Goal: Task Accomplishment & Management: Manage account settings

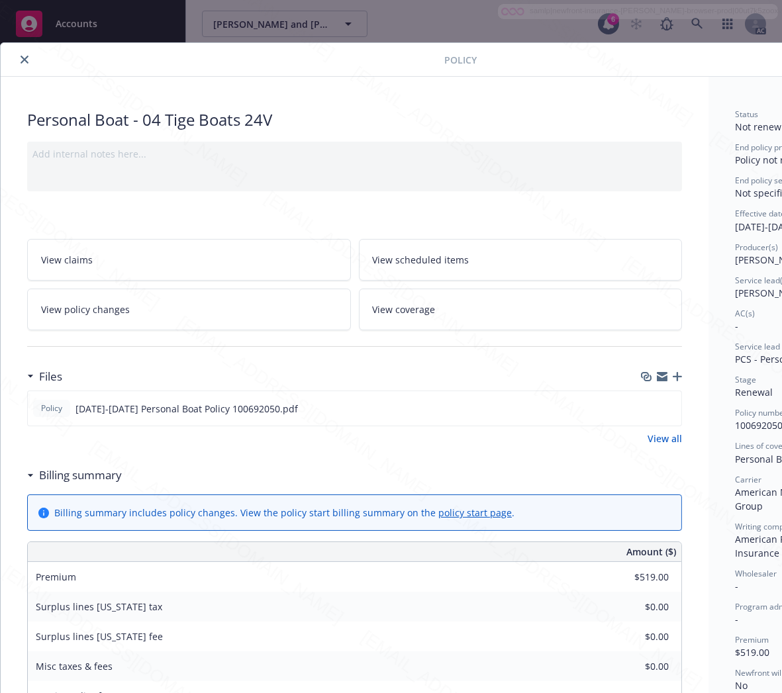
click at [19, 58] on button "close" at bounding box center [25, 60] width 16 height 16
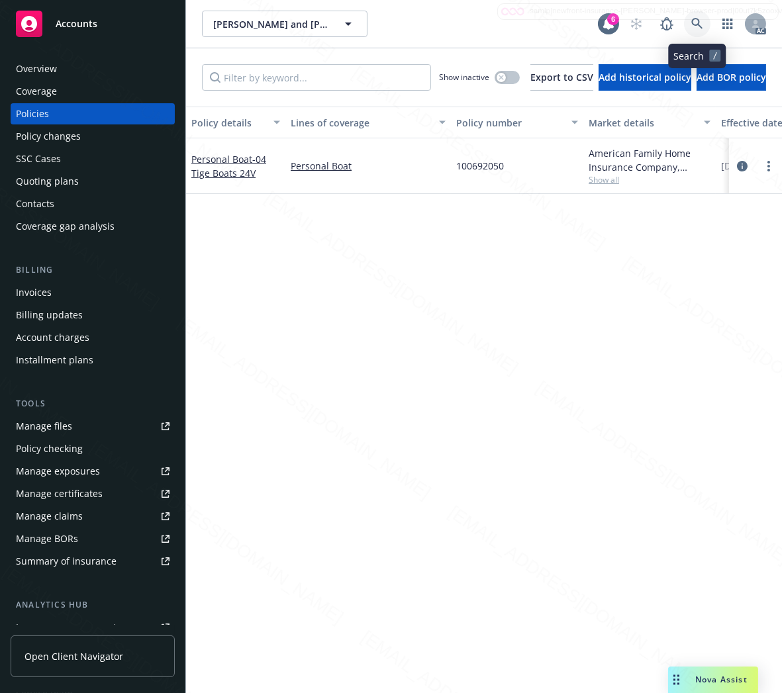
click at [691, 22] on icon at bounding box center [697, 24] width 12 height 12
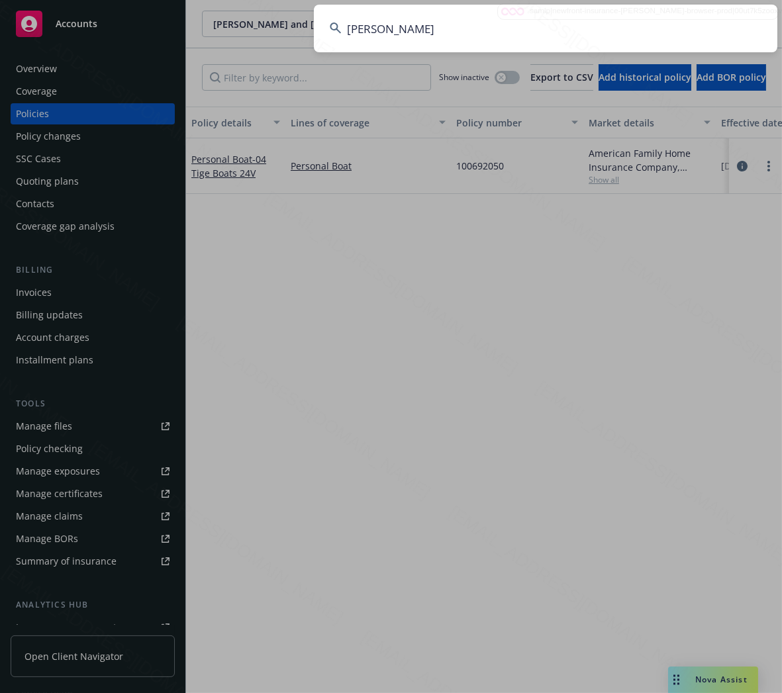
type input "[PERSON_NAME]"
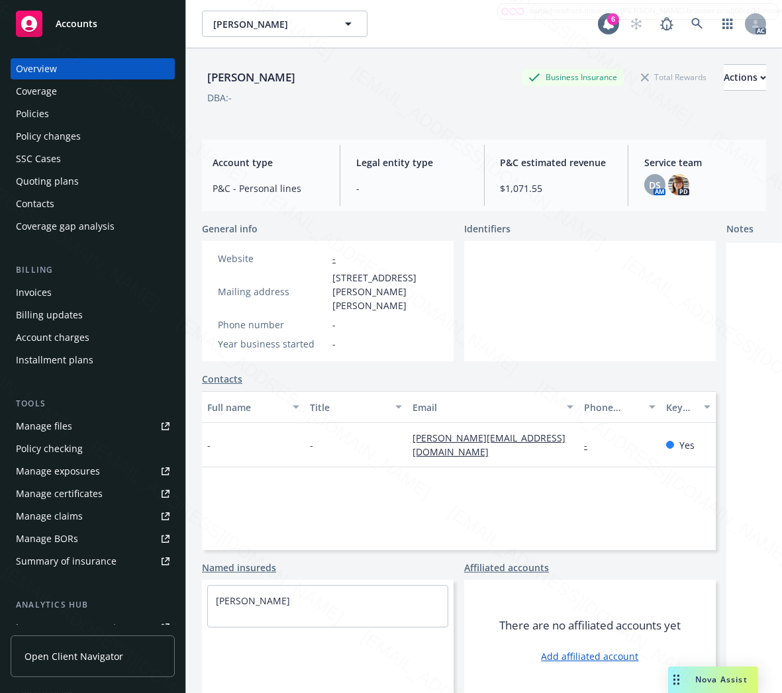
click at [30, 110] on div "Policies" at bounding box center [32, 113] width 33 height 21
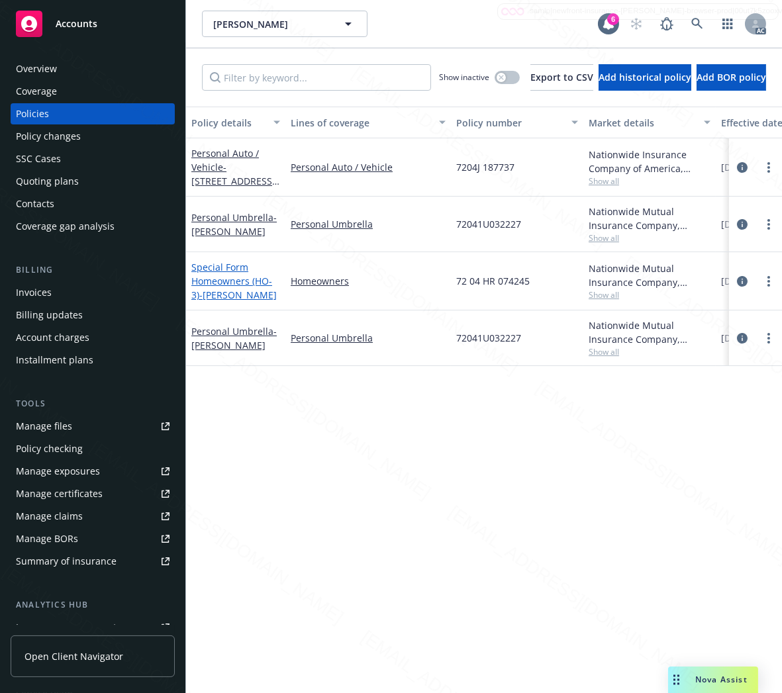
click at [242, 283] on link "Special Form Homeowners (HO-3) - [PERSON_NAME]" at bounding box center [233, 281] width 85 height 40
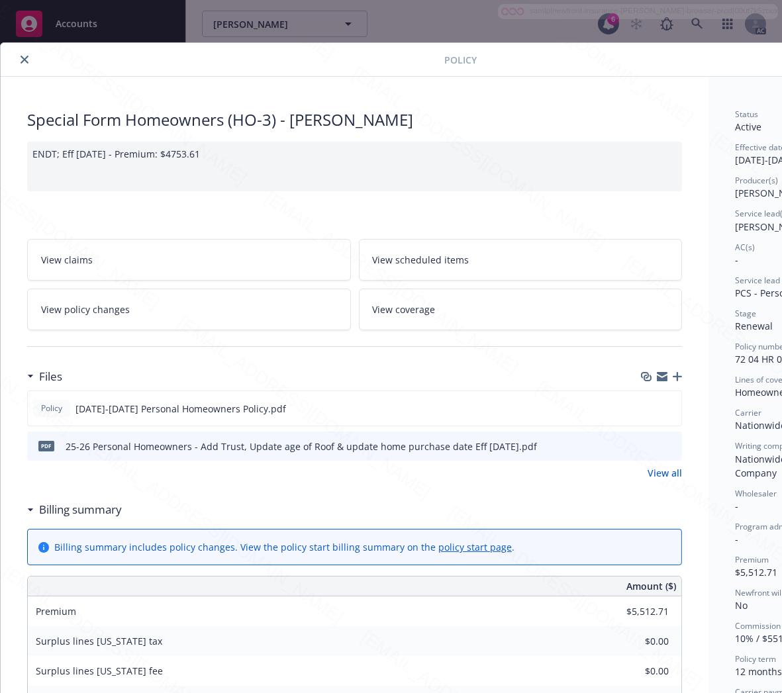
click at [89, 511] on h3 "Billing summary" at bounding box center [80, 509] width 83 height 17
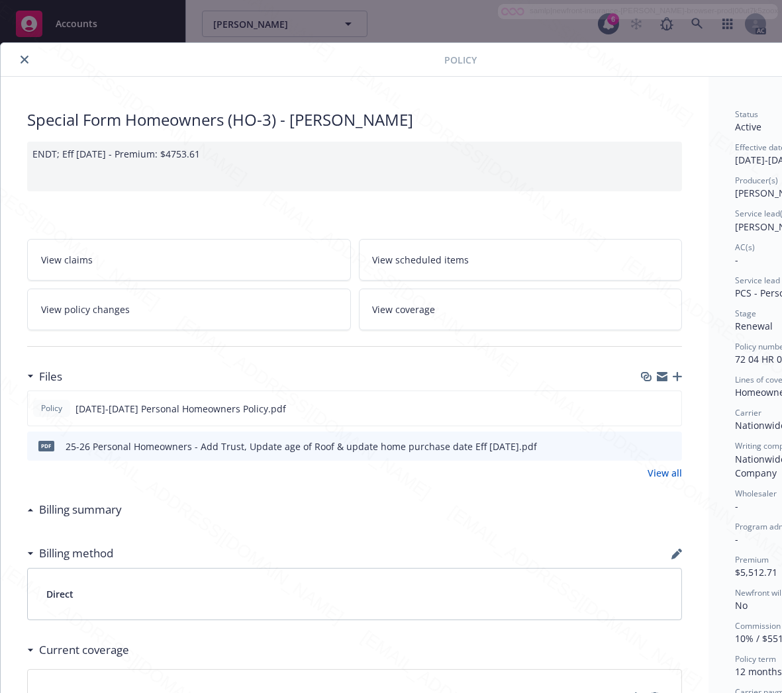
scroll to position [0, 140]
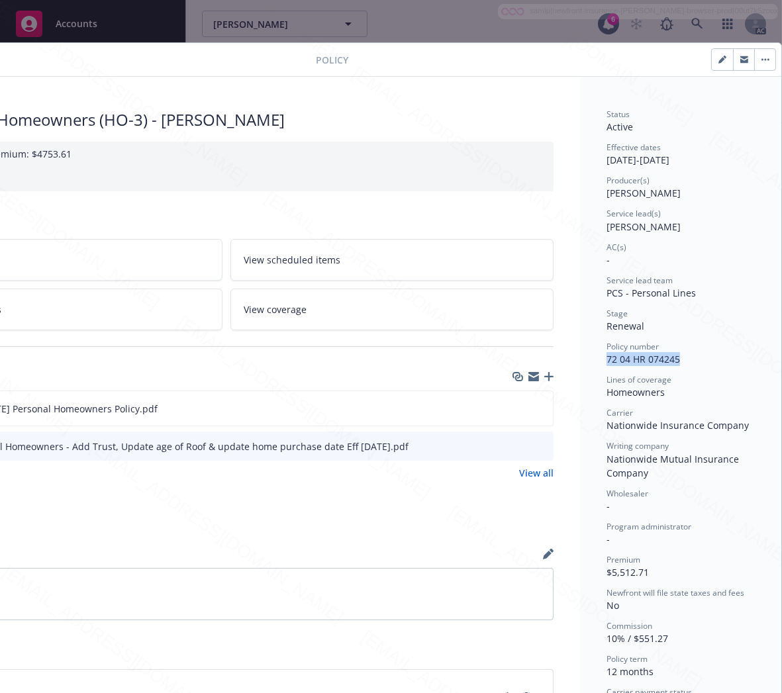
drag, startPoint x: 674, startPoint y: 359, endPoint x: 586, endPoint y: 364, distance: 87.6
click at [586, 364] on div "Status Active Effective dates [DATE] - [DATE] Producer(s) [PERSON_NAME] Service…" at bounding box center [680, 495] width 201 height 836
copy span "72 04 HR 074245"
click at [515, 408] on icon "download file" at bounding box center [519, 407] width 9 height 8
click at [513, 405] on icon "download file" at bounding box center [518, 408] width 11 height 11
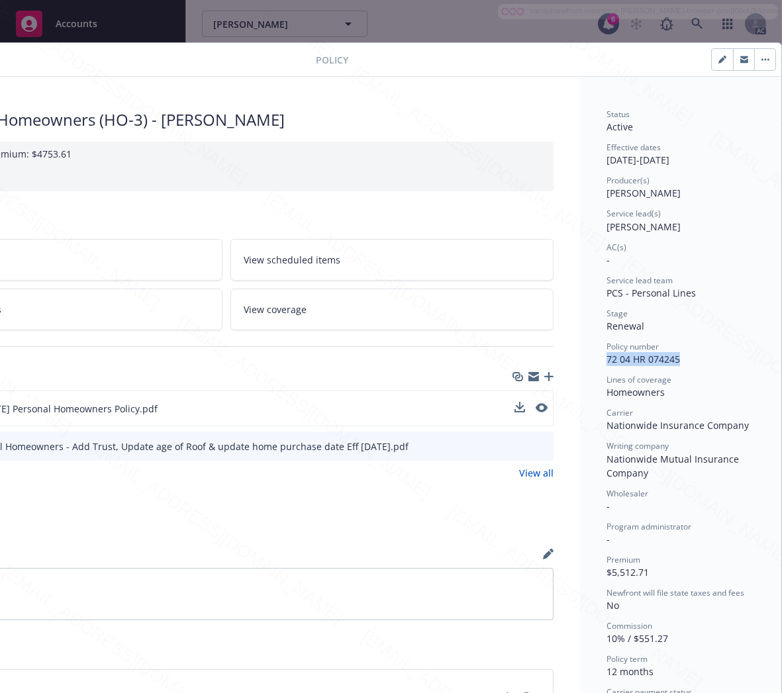
click at [754, 56] on button "button" at bounding box center [764, 59] width 21 height 21
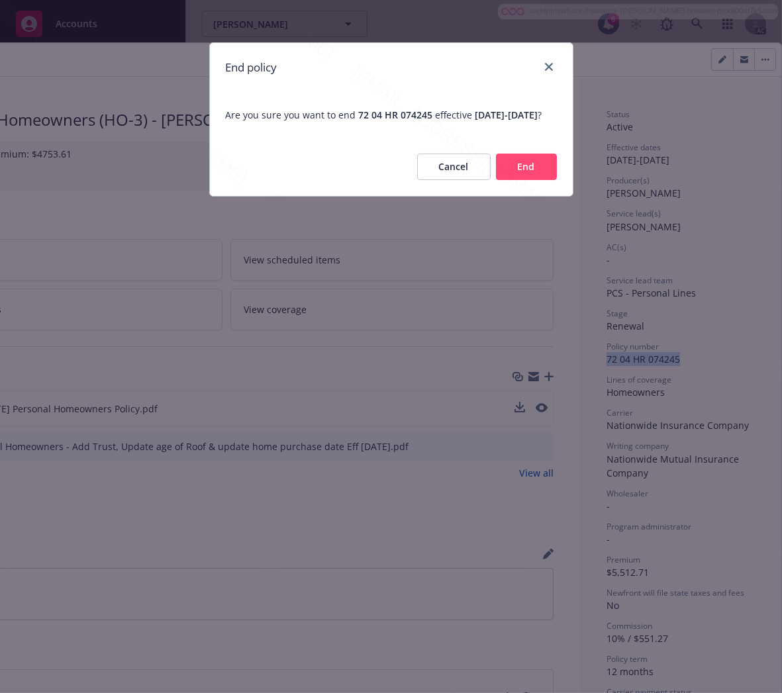
click at [515, 180] on button "End" at bounding box center [526, 167] width 61 height 26
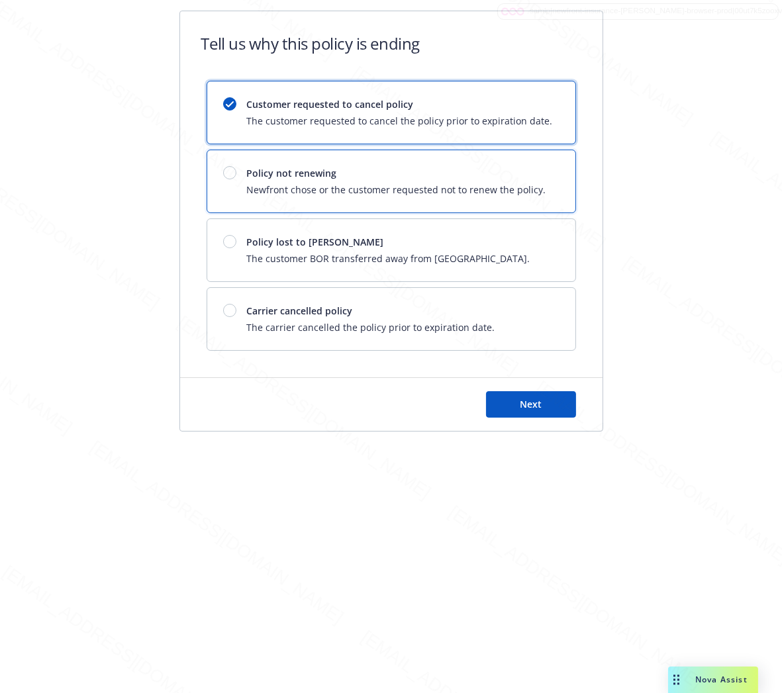
click at [515, 185] on span "Newfront chose or the customer requested not to renew the policy." at bounding box center [396, 190] width 299 height 14
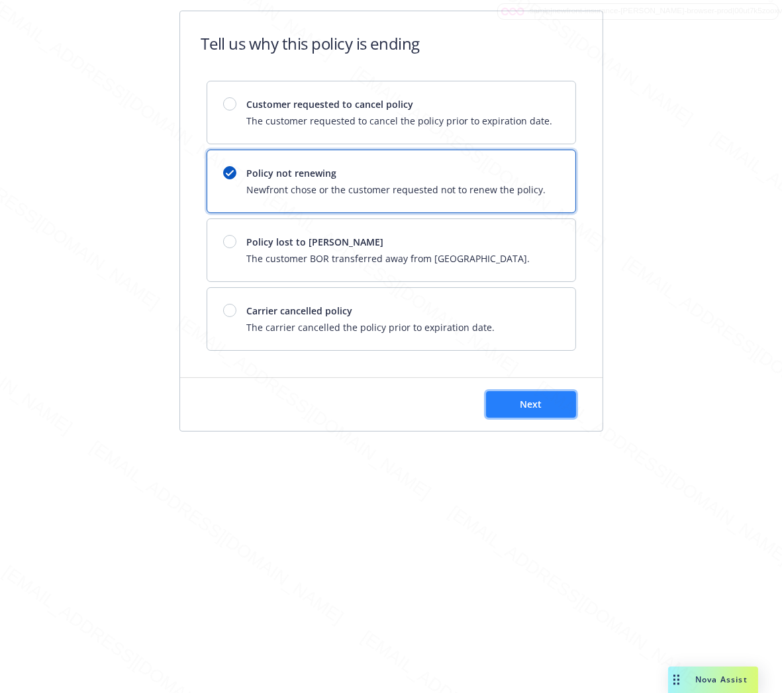
click at [529, 400] on span "Next" at bounding box center [531, 404] width 22 height 13
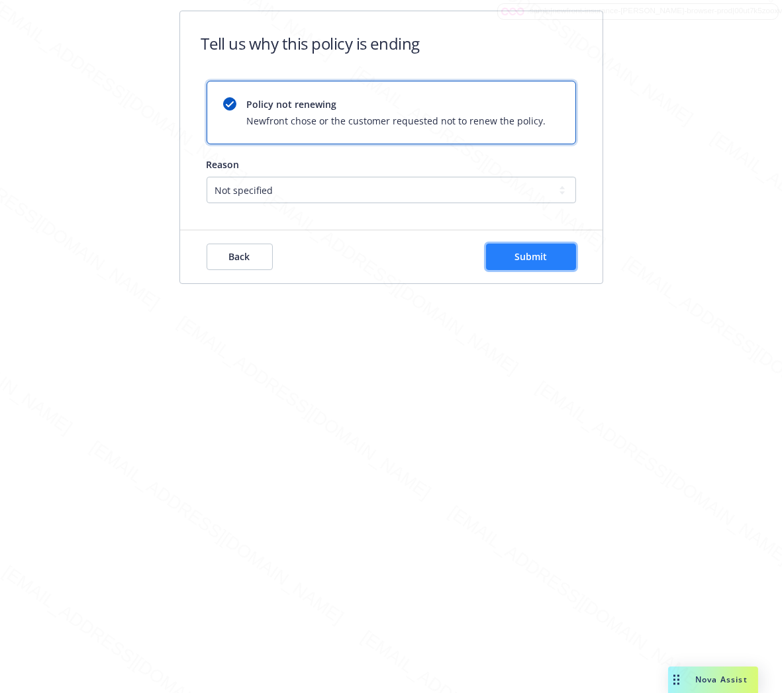
click at [519, 252] on span "Submit" at bounding box center [531, 256] width 32 height 13
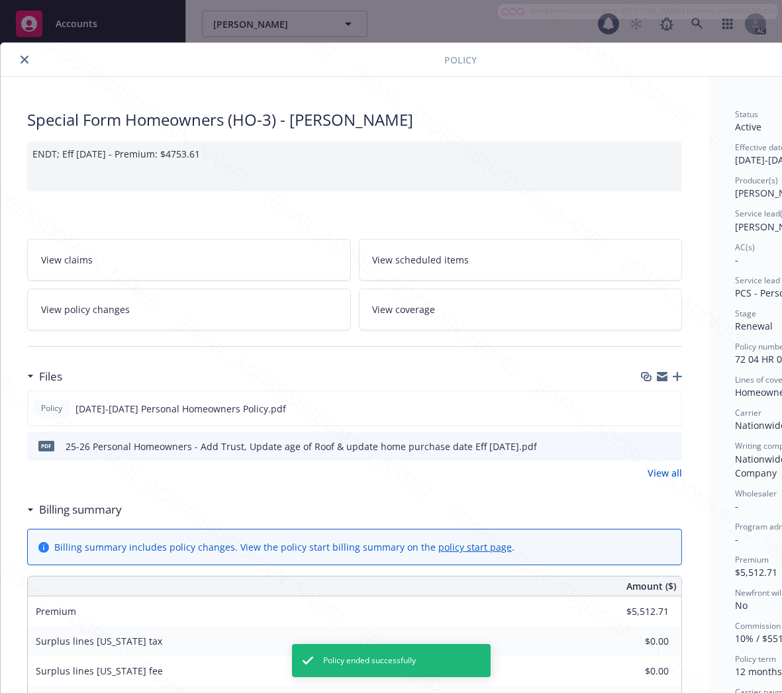
scroll to position [40, 0]
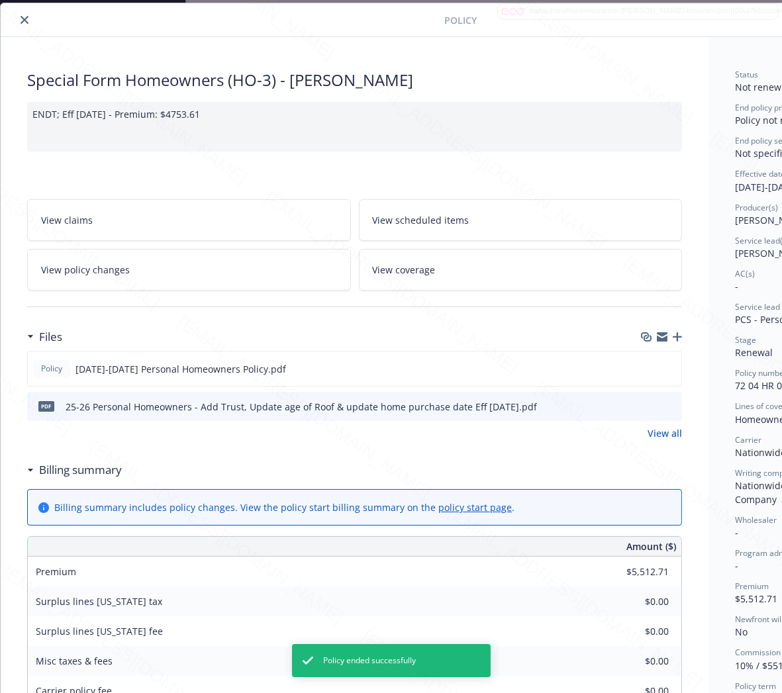
click at [22, 20] on icon "close" at bounding box center [25, 20] width 8 height 8
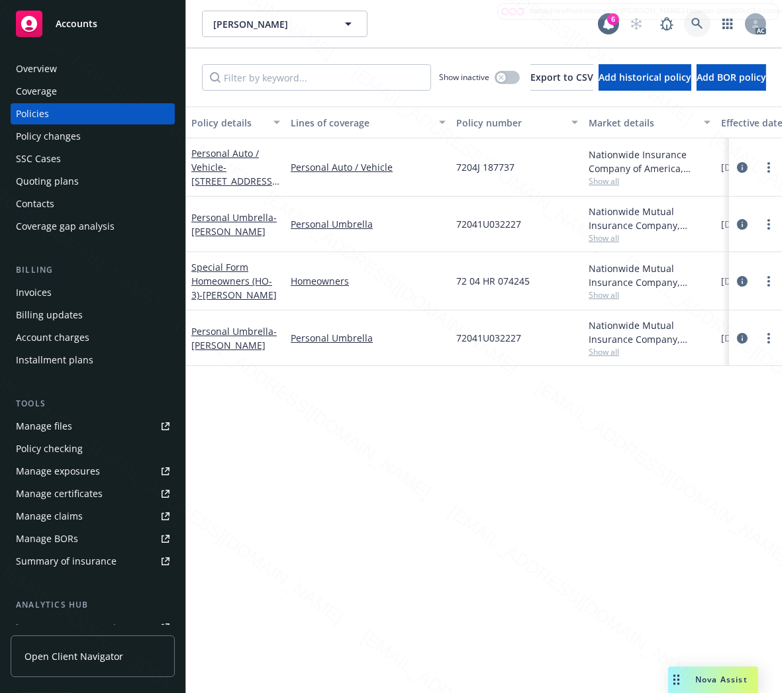
click at [699, 21] on icon at bounding box center [696, 23] width 11 height 11
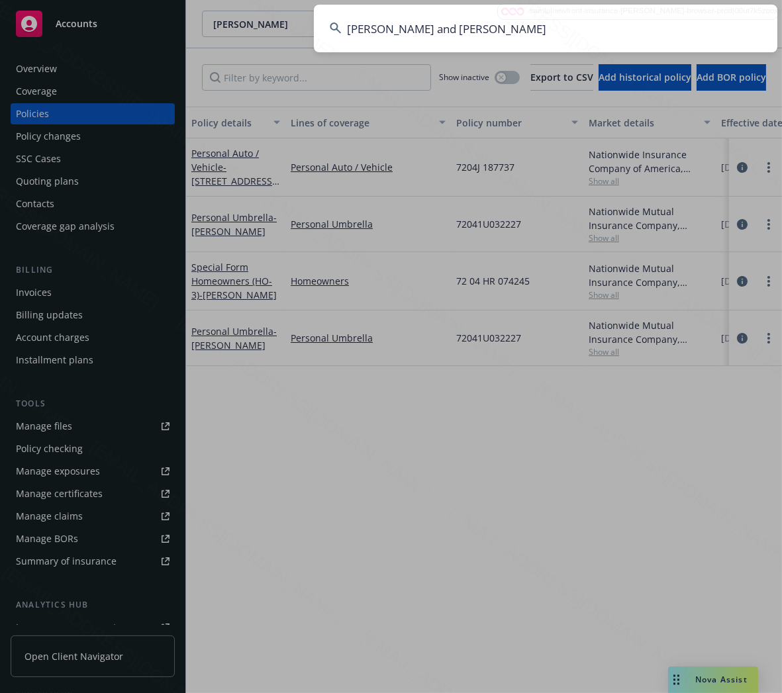
type input "[PERSON_NAME] and [PERSON_NAME]"
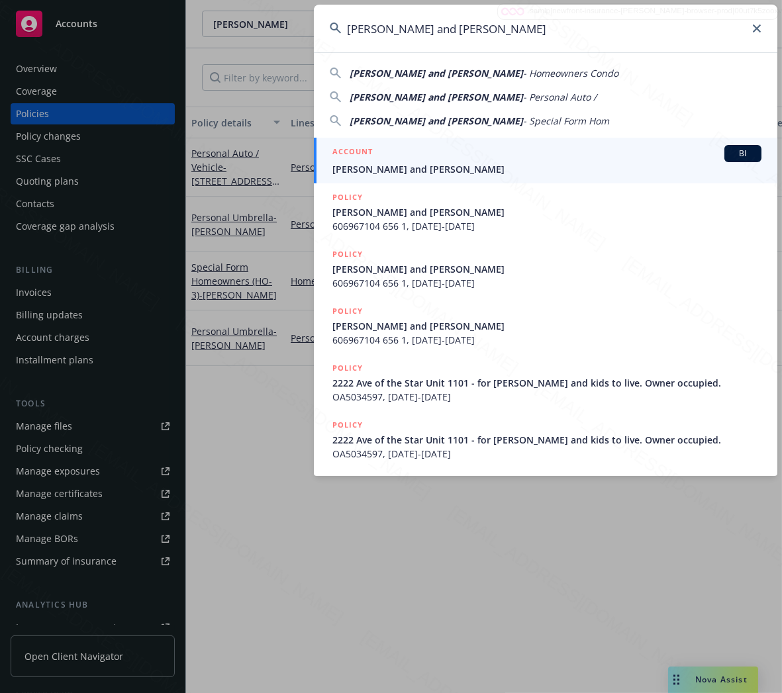
click at [564, 25] on input "[PERSON_NAME] and [PERSON_NAME]" at bounding box center [546, 29] width 464 height 48
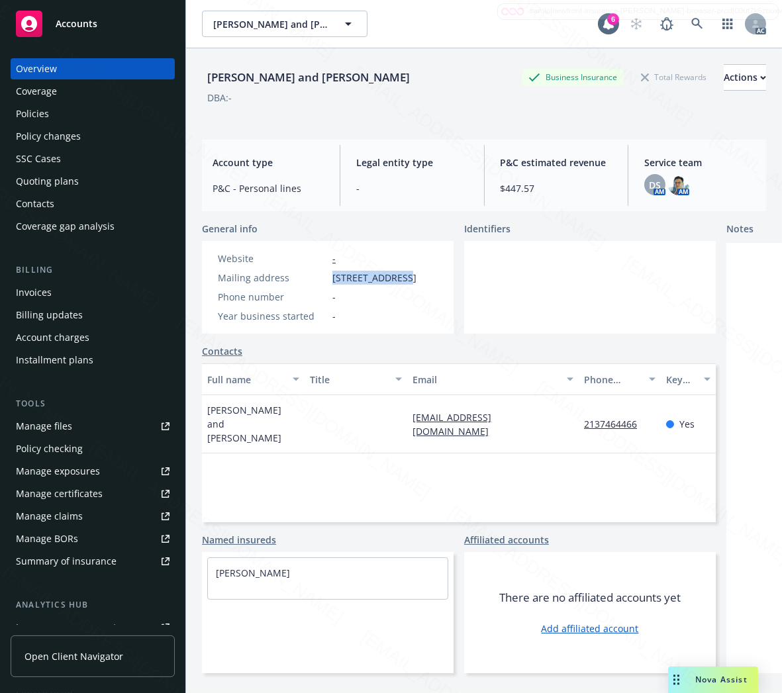
drag, startPoint x: 333, startPoint y: 276, endPoint x: 394, endPoint y: 276, distance: 60.9
click at [394, 276] on span "[STREET_ADDRESS]" at bounding box center [374, 278] width 84 height 14
copy span "[STREET_ADDRESS]"
click at [31, 113] on div "Policies" at bounding box center [32, 113] width 33 height 21
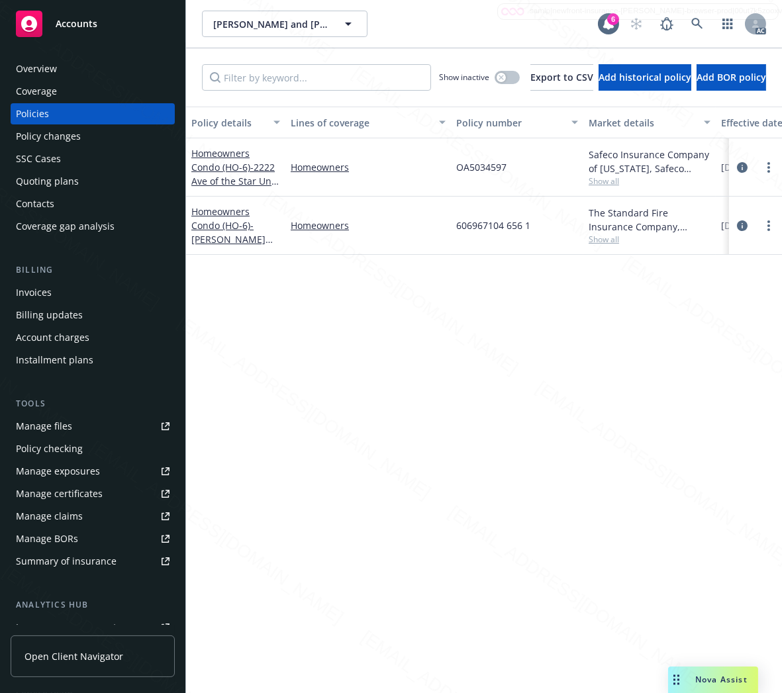
click at [223, 232] on div "Homeowners Condo (HO-6) - [PERSON_NAME] and [PERSON_NAME]" at bounding box center [235, 226] width 89 height 42
click at [221, 225] on link "Homeowners Condo (HO-6) - [PERSON_NAME] and [PERSON_NAME]" at bounding box center [228, 239] width 74 height 68
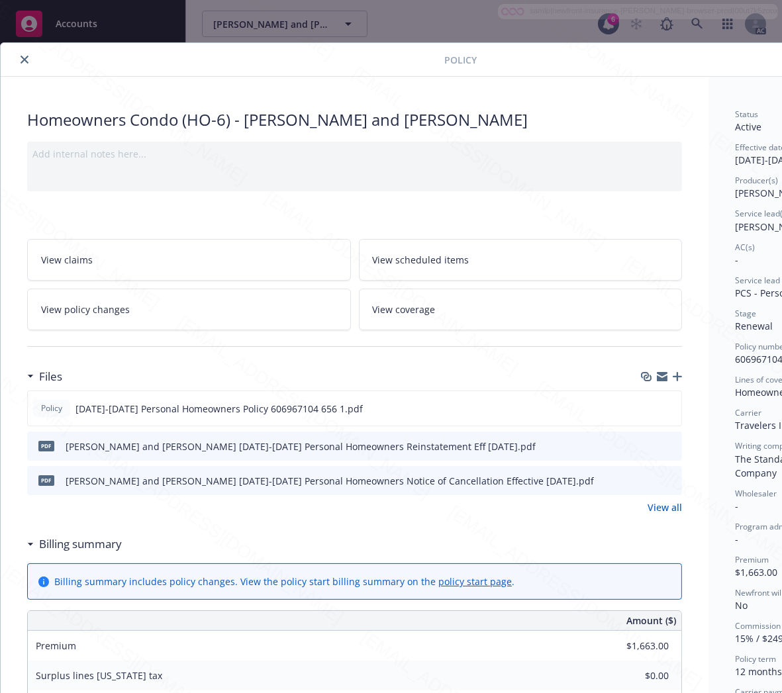
click at [85, 544] on h3 "Billing summary" at bounding box center [80, 544] width 83 height 17
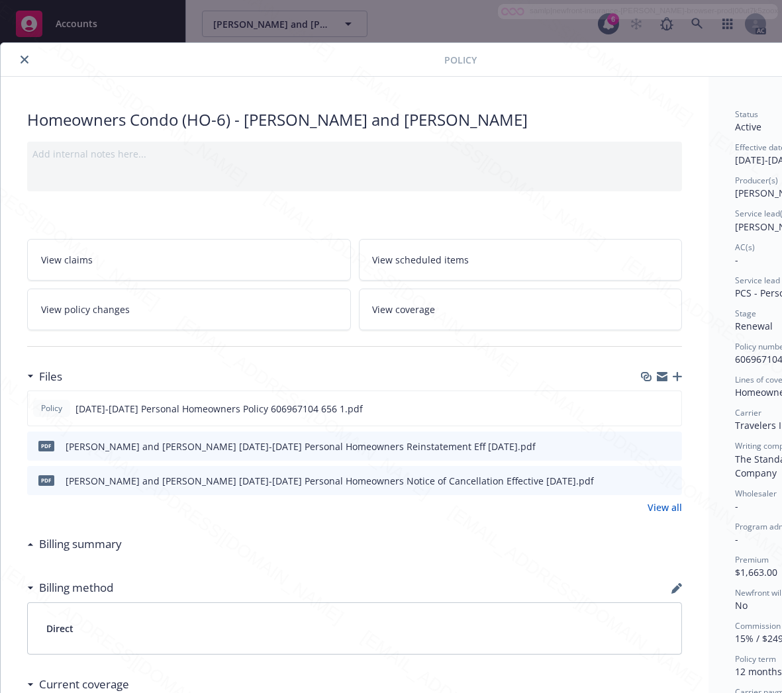
scroll to position [0, 140]
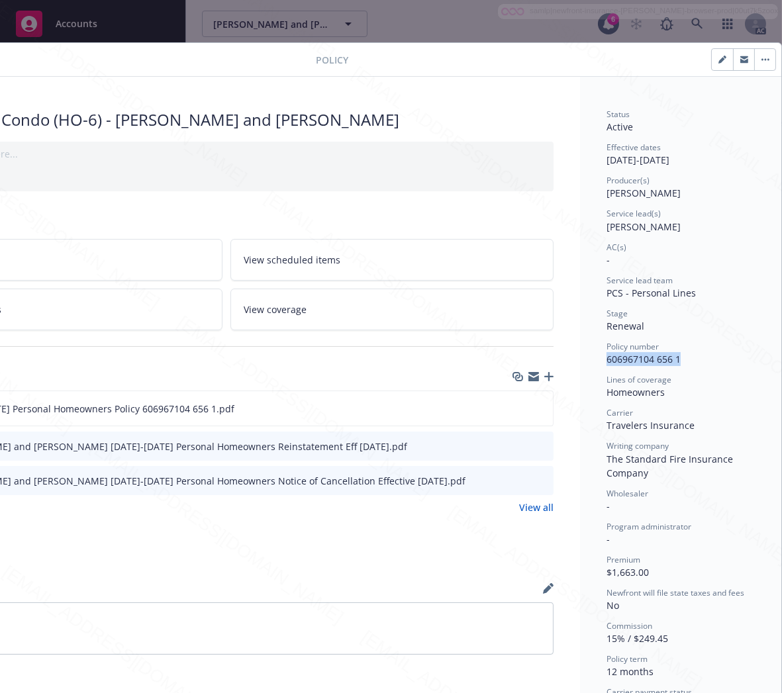
drag, startPoint x: 594, startPoint y: 359, endPoint x: 679, endPoint y: 361, distance: 84.8
click at [679, 361] on div "Policy number 606967104 656 1" at bounding box center [681, 353] width 148 height 25
copy span "606967104 656 1"
click at [513, 405] on icon "download file" at bounding box center [518, 408] width 11 height 11
click at [754, 57] on button "button" at bounding box center [764, 59] width 21 height 21
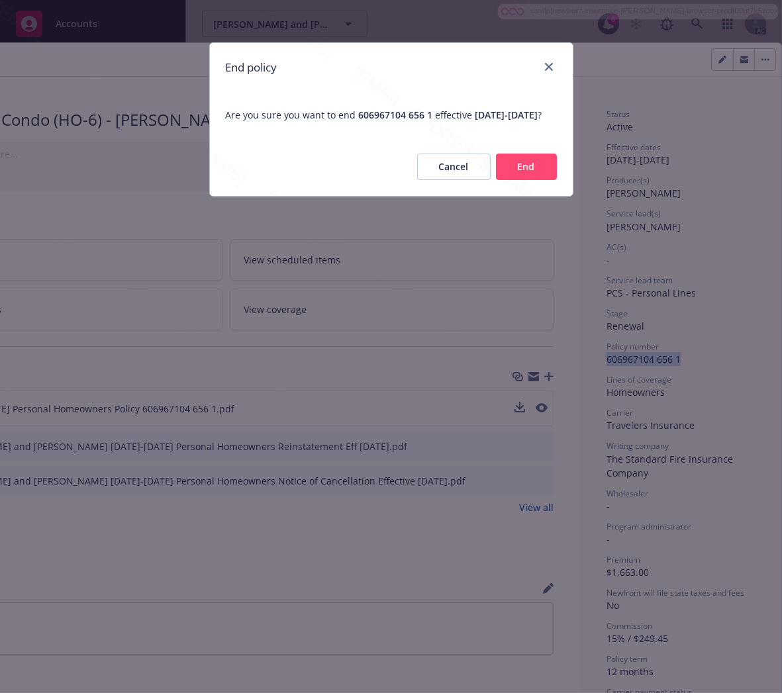
click at [536, 180] on button "End" at bounding box center [526, 167] width 61 height 26
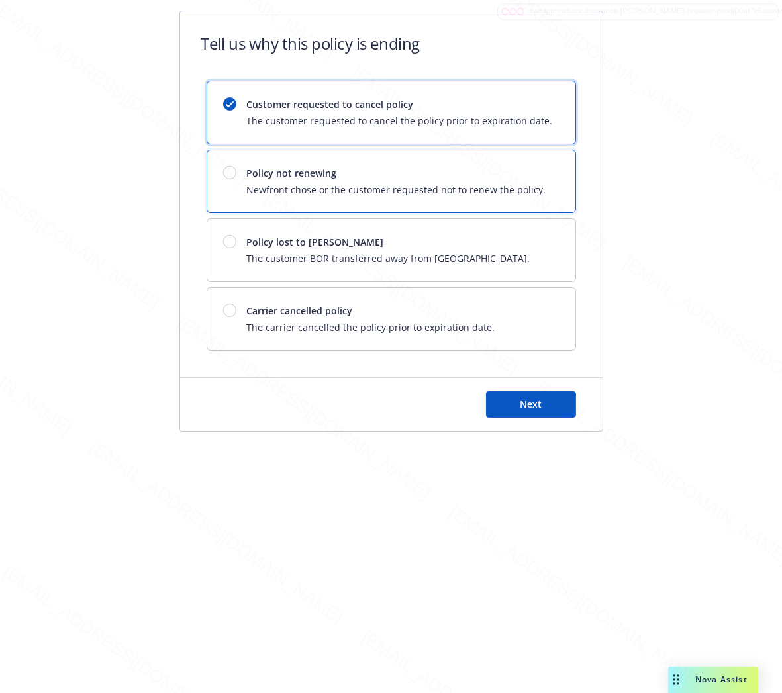
click at [513, 179] on span "Policy not renewing" at bounding box center [396, 173] width 299 height 14
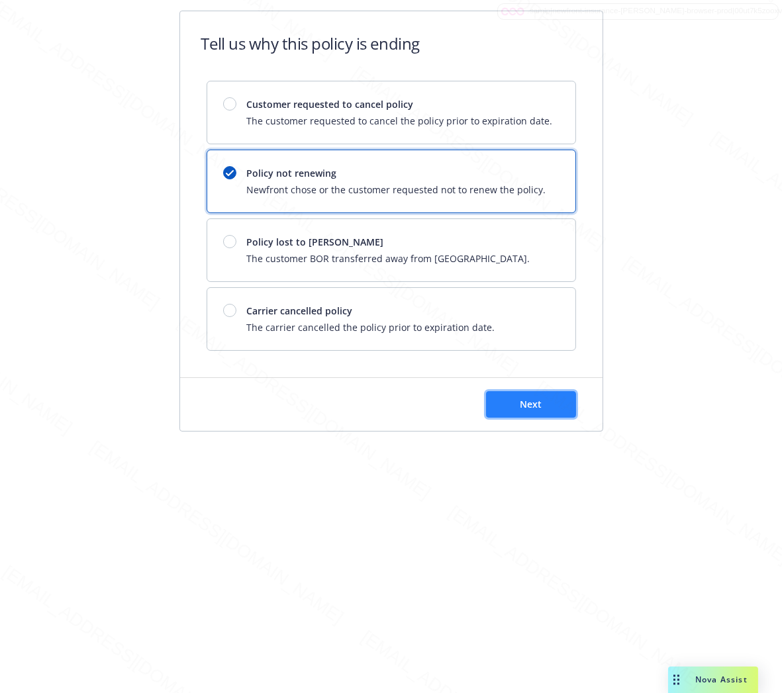
click at [552, 401] on button "Next" at bounding box center [531, 404] width 90 height 26
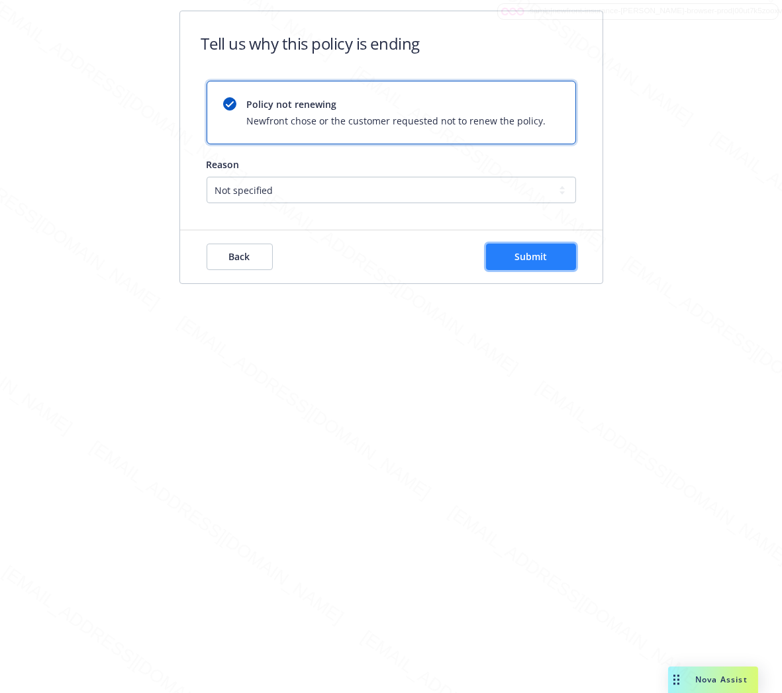
click at [507, 259] on button "Submit" at bounding box center [531, 257] width 90 height 26
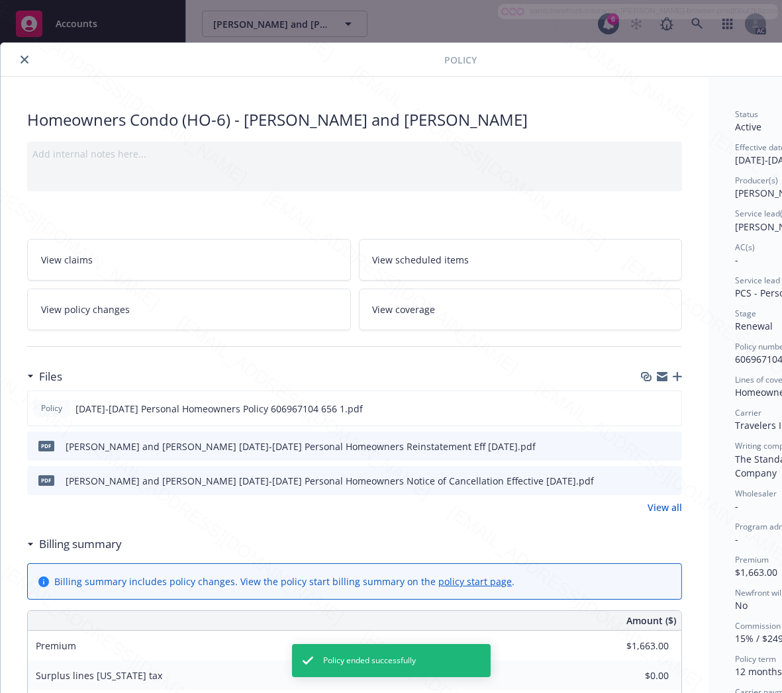
scroll to position [40, 0]
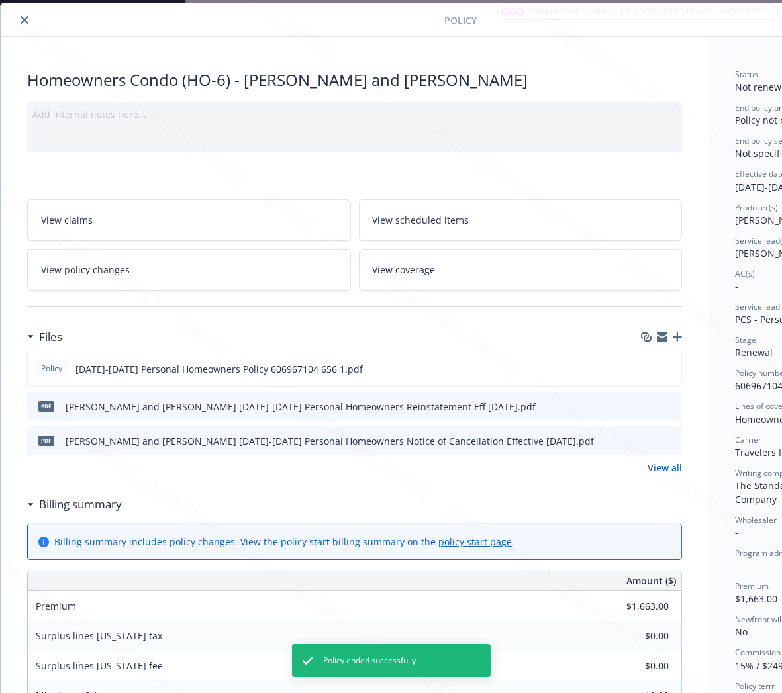
click at [25, 20] on icon "close" at bounding box center [25, 20] width 8 height 8
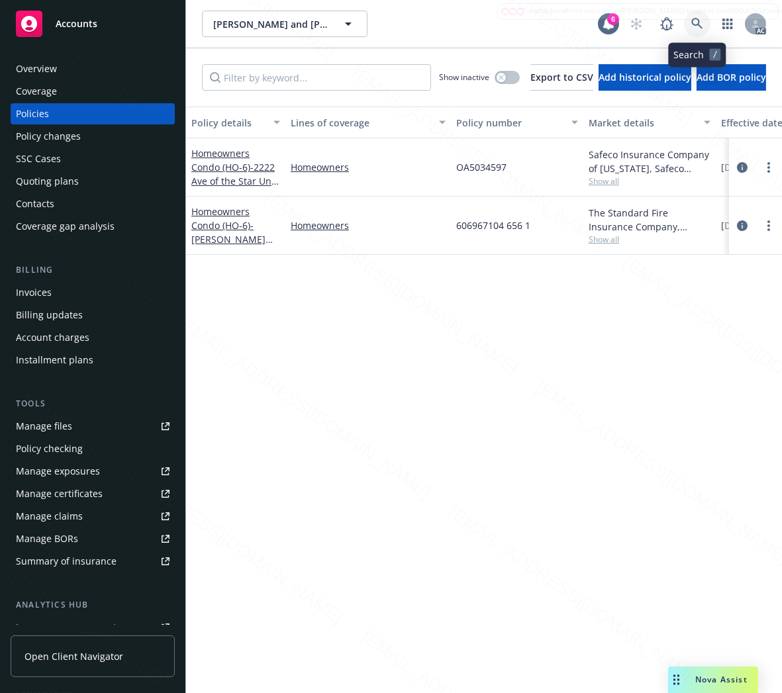
click at [698, 21] on icon at bounding box center [696, 23] width 11 height 11
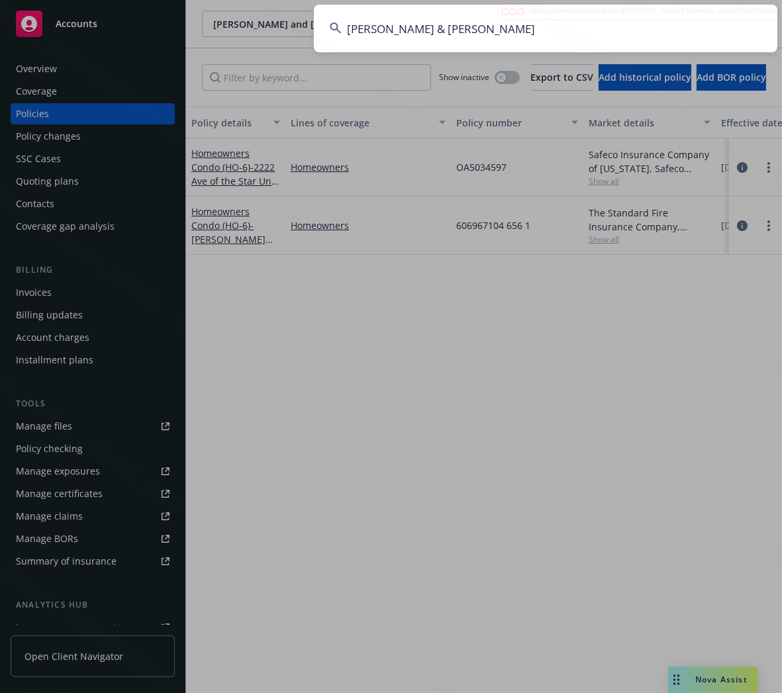
type input "[PERSON_NAME] & [PERSON_NAME]"
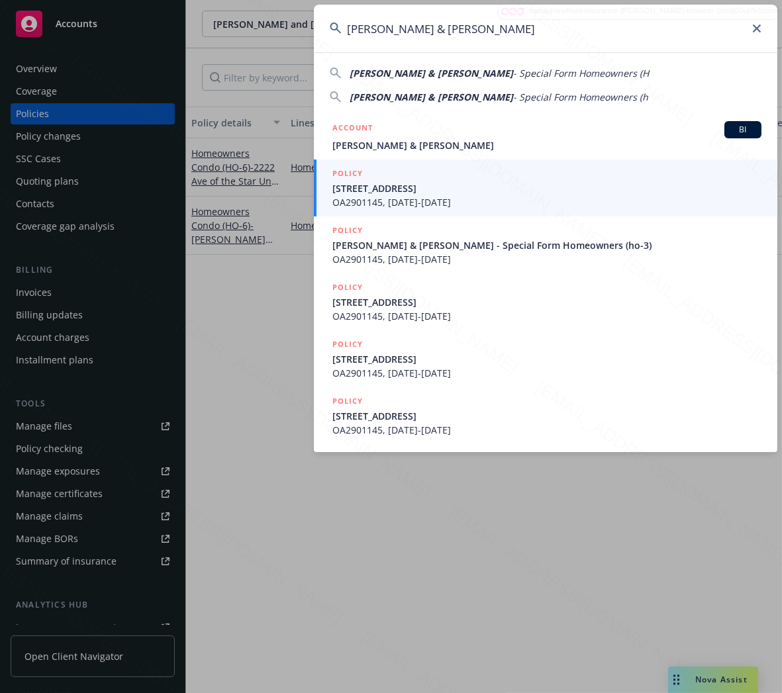
click at [530, 34] on input "[PERSON_NAME] & [PERSON_NAME]" at bounding box center [546, 29] width 464 height 48
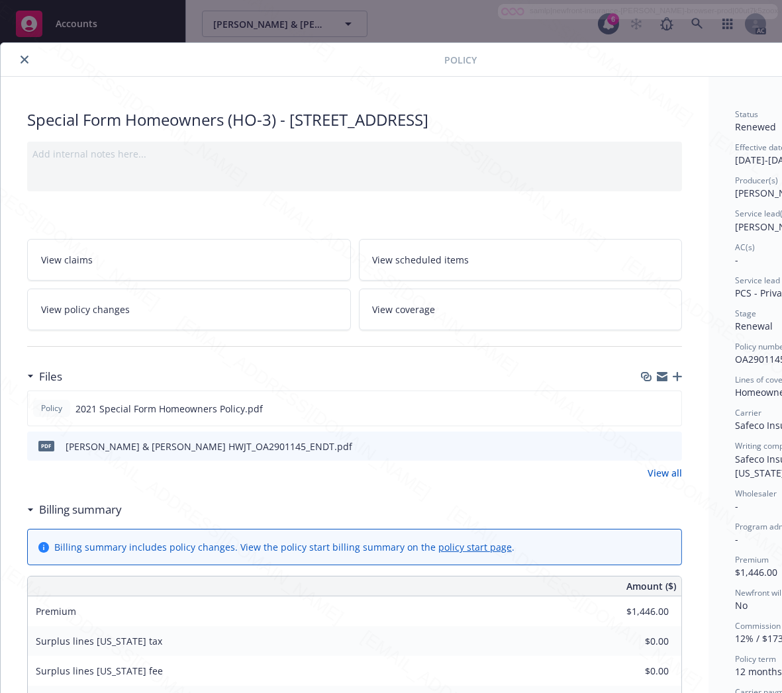
click at [23, 60] on icon "close" at bounding box center [25, 60] width 8 height 8
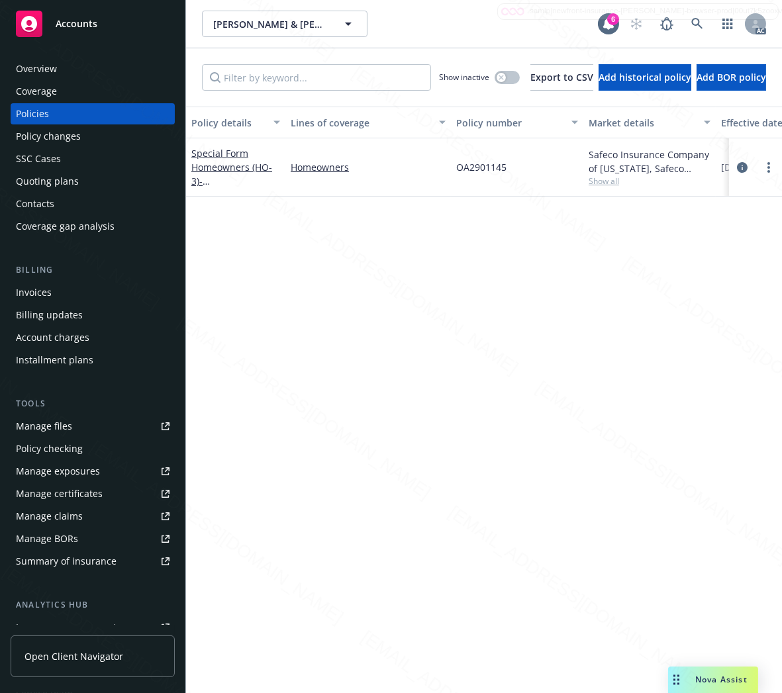
click at [70, 74] on div "Overview" at bounding box center [93, 68] width 154 height 21
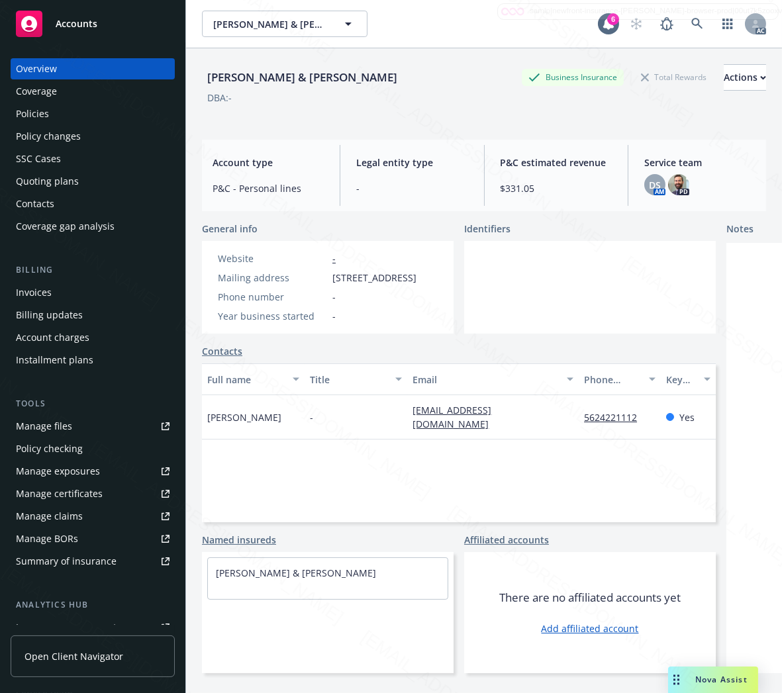
drag, startPoint x: 333, startPoint y: 276, endPoint x: 405, endPoint y: 279, distance: 71.6
click at [405, 279] on span "[STREET_ADDRESS]" at bounding box center [374, 278] width 84 height 14
copy span "[STREET_ADDRESS]"
click at [41, 113] on div "Policies" at bounding box center [32, 113] width 33 height 21
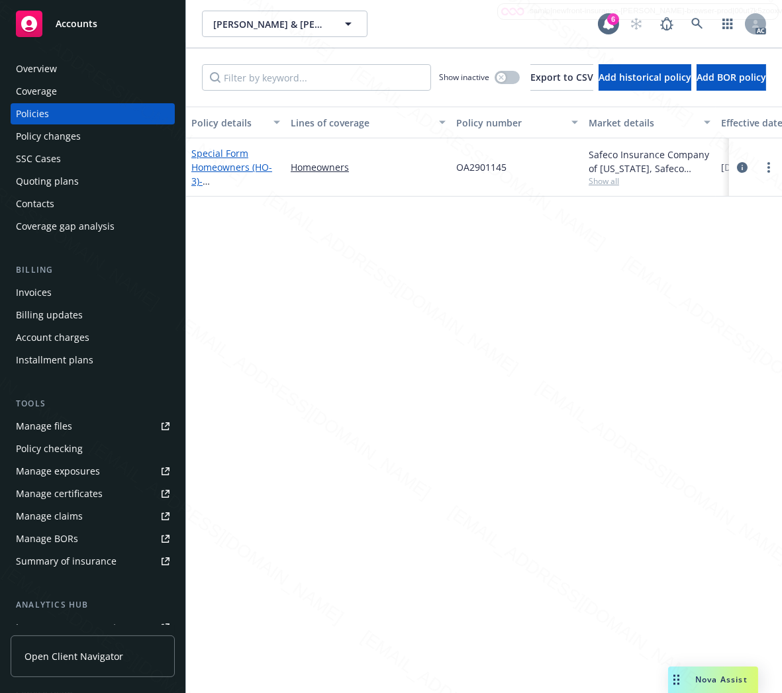
click at [227, 169] on link "Special Form Homeowners (HO-3) - [STREET_ADDRESS]" at bounding box center [233, 174] width 84 height 54
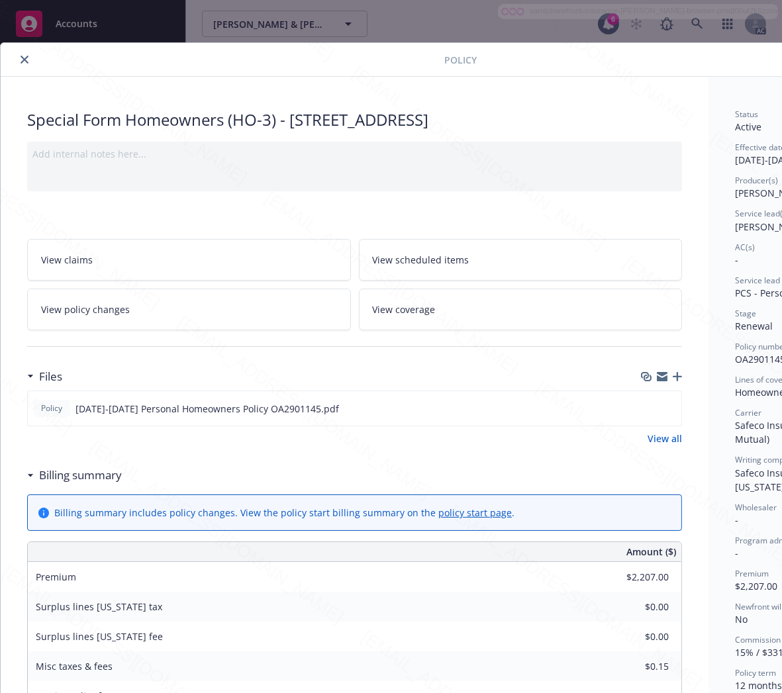
click at [90, 472] on h3 "Billing summary" at bounding box center [80, 475] width 83 height 17
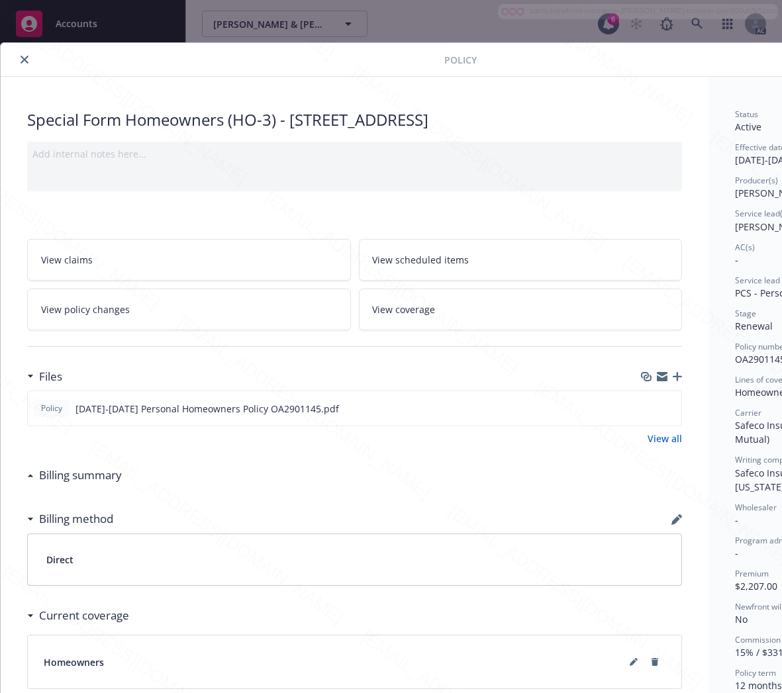
scroll to position [0, 140]
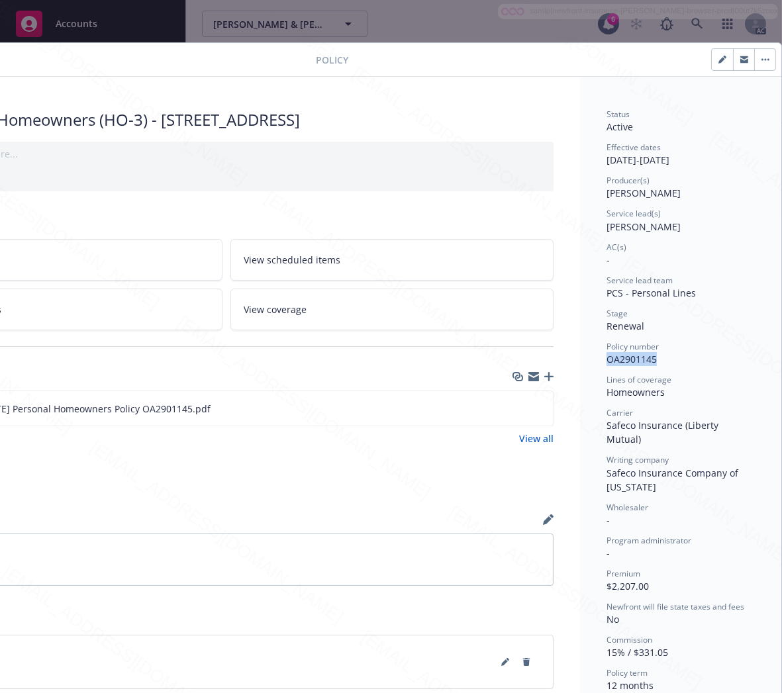
drag, startPoint x: 598, startPoint y: 360, endPoint x: 643, endPoint y: 358, distance: 45.1
click at [643, 358] on span "OA2901145" at bounding box center [632, 359] width 50 height 13
copy span "OA2901145"
drag, startPoint x: 507, startPoint y: 408, endPoint x: 495, endPoint y: 346, distance: 63.5
click at [515, 407] on icon "download file" at bounding box center [519, 407] width 9 height 8
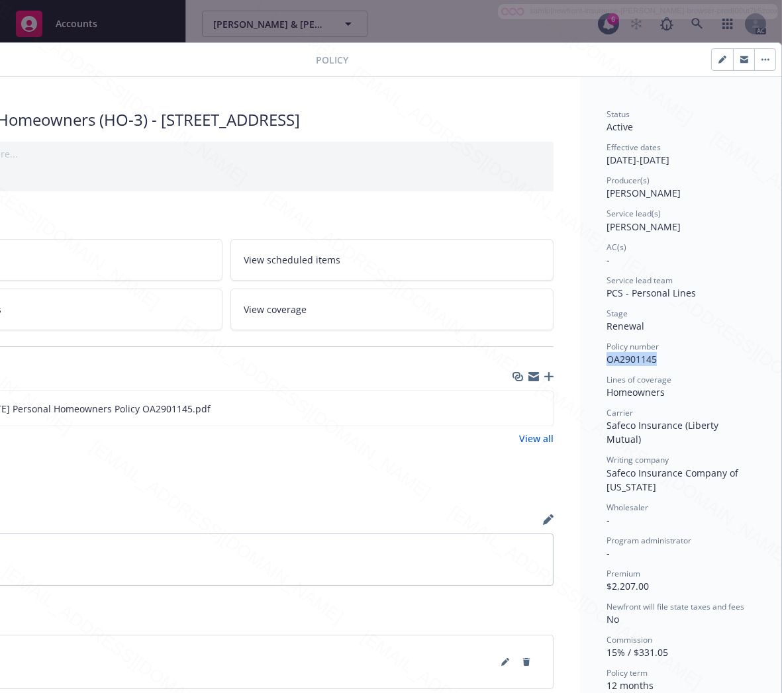
click at [754, 61] on button "button" at bounding box center [764, 59] width 21 height 21
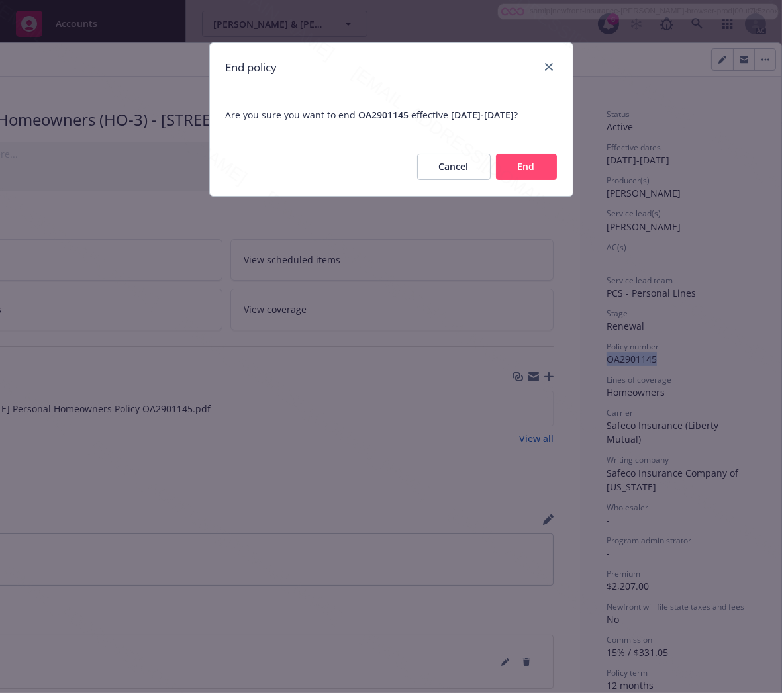
click at [542, 175] on button "End" at bounding box center [526, 167] width 61 height 26
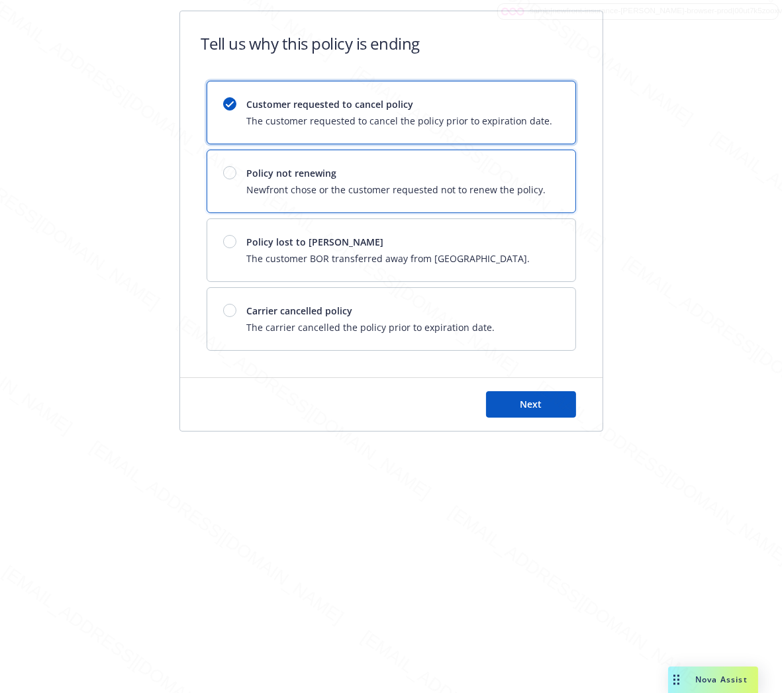
click at [542, 175] on div "Policy not renewing Newfront chose or the customer requested not to renew the p…" at bounding box center [391, 181] width 368 height 62
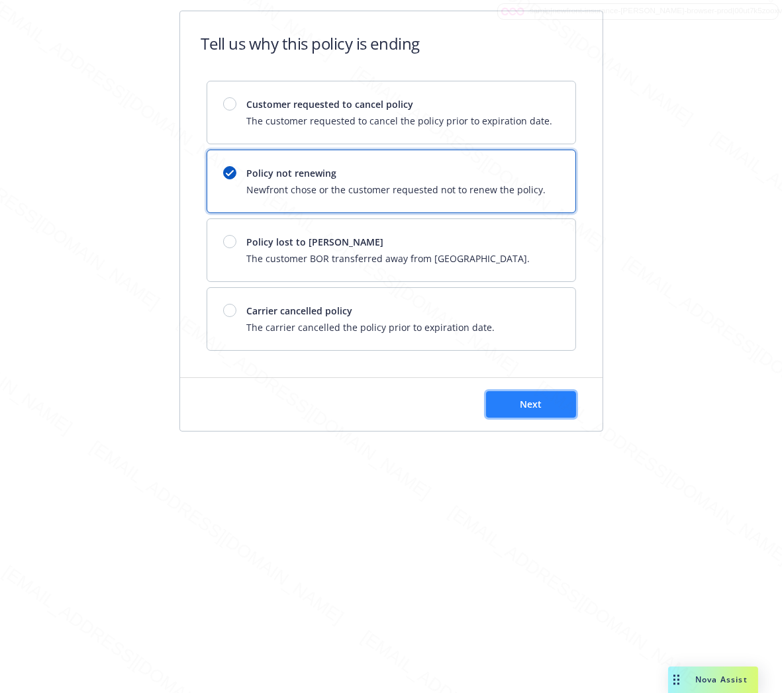
click at [529, 413] on button "Next" at bounding box center [531, 404] width 90 height 26
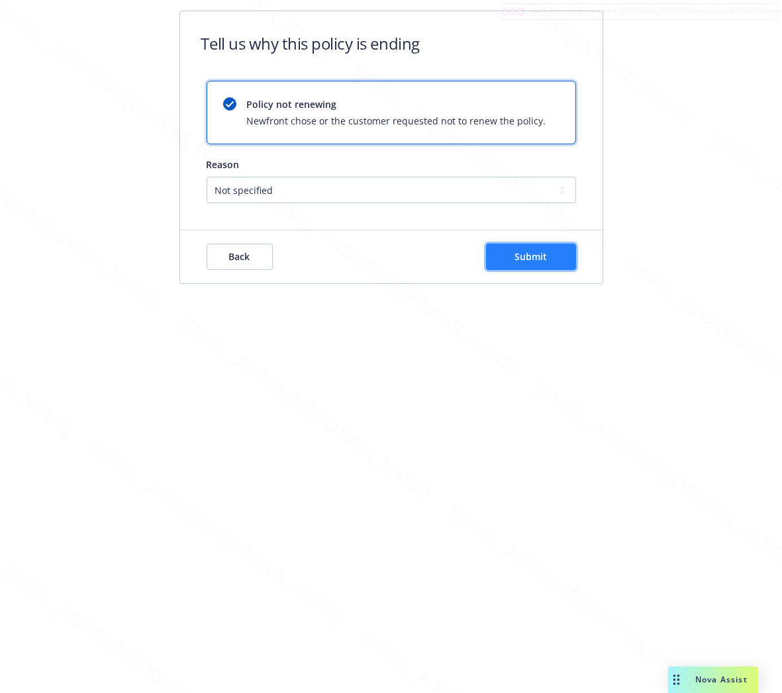
click at [519, 252] on span "Submit" at bounding box center [531, 256] width 32 height 13
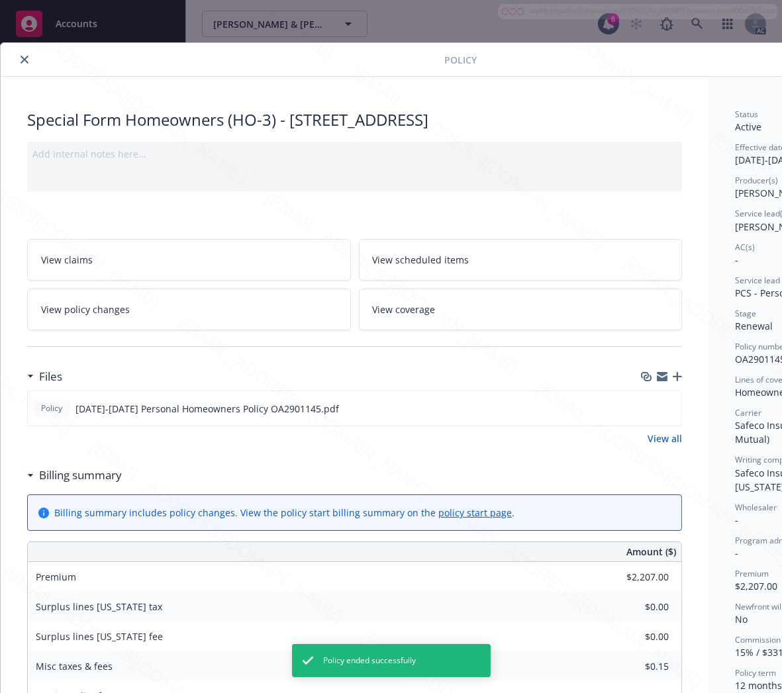
scroll to position [40, 0]
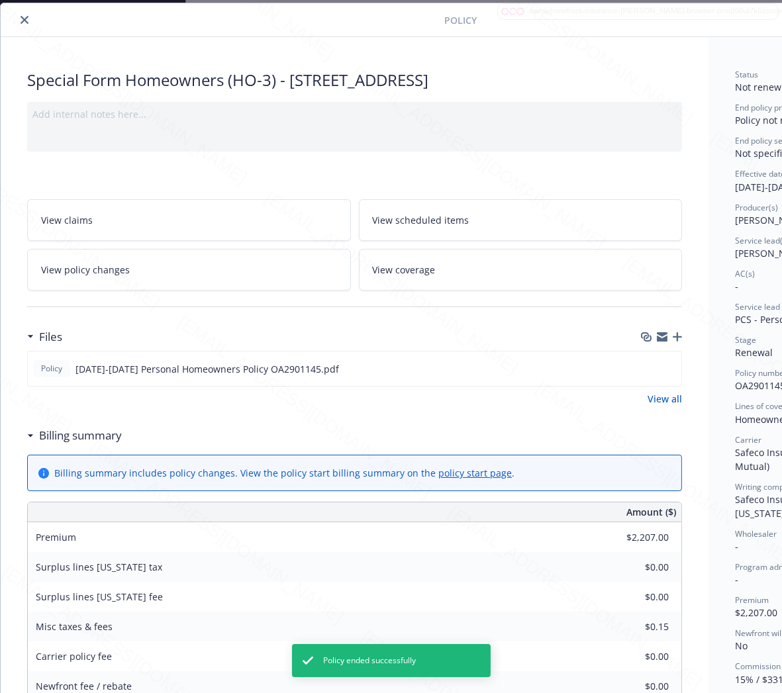
click at [24, 19] on icon "close" at bounding box center [25, 20] width 8 height 8
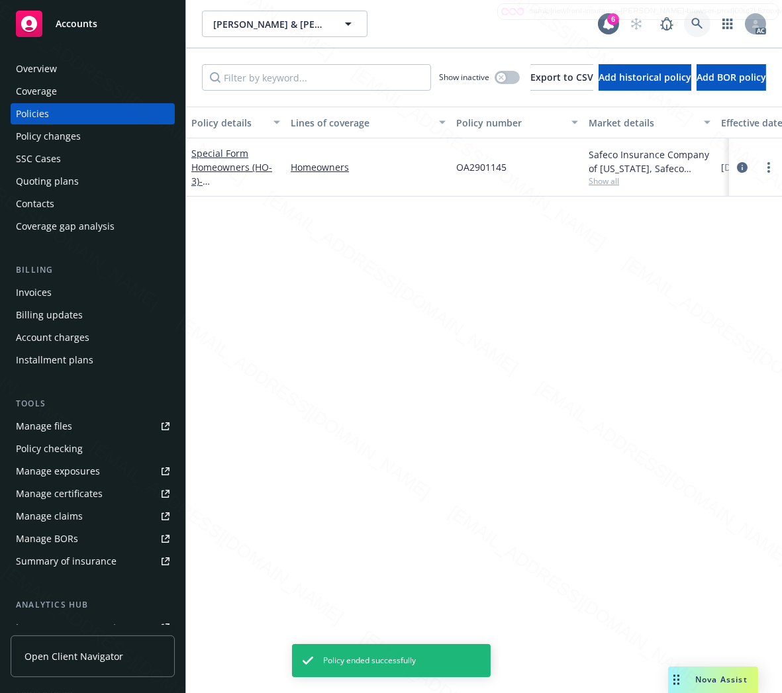
click at [696, 19] on icon at bounding box center [696, 23] width 11 height 11
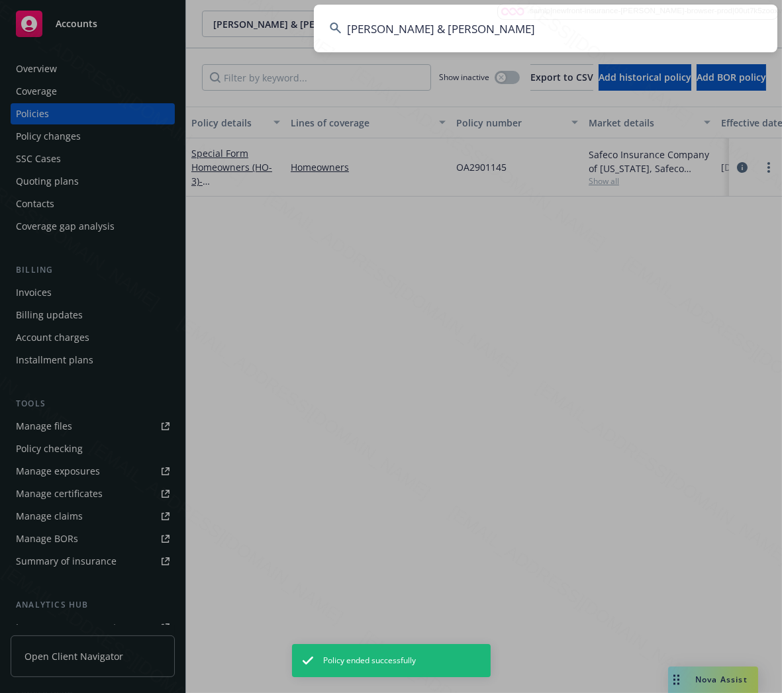
type input "[PERSON_NAME] & [PERSON_NAME]"
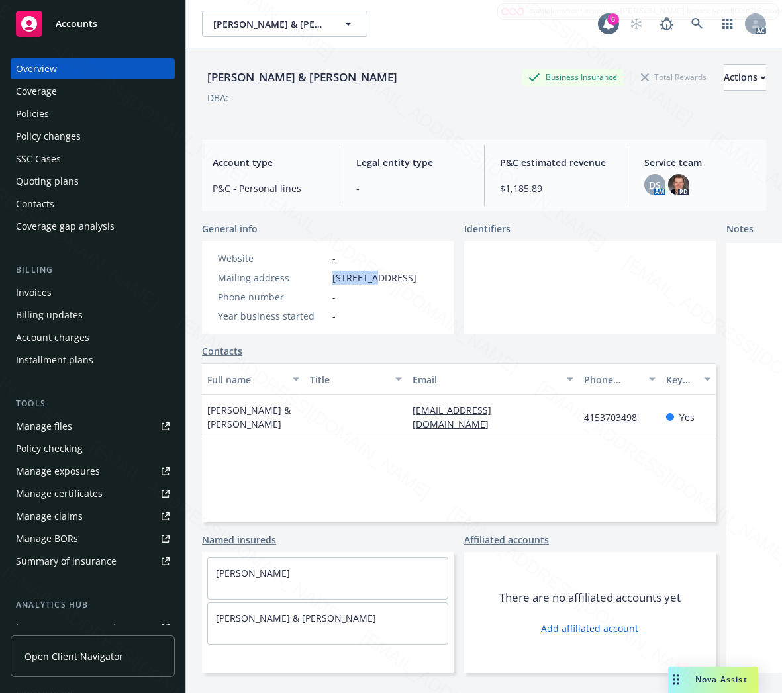
drag, startPoint x: 333, startPoint y: 273, endPoint x: 380, endPoint y: 276, distance: 47.1
click at [380, 276] on span "[STREET_ADDRESS]" at bounding box center [374, 278] width 84 height 14
copy span "804 [PERSON_NAME]"
click at [54, 116] on div "Policies" at bounding box center [93, 113] width 154 height 21
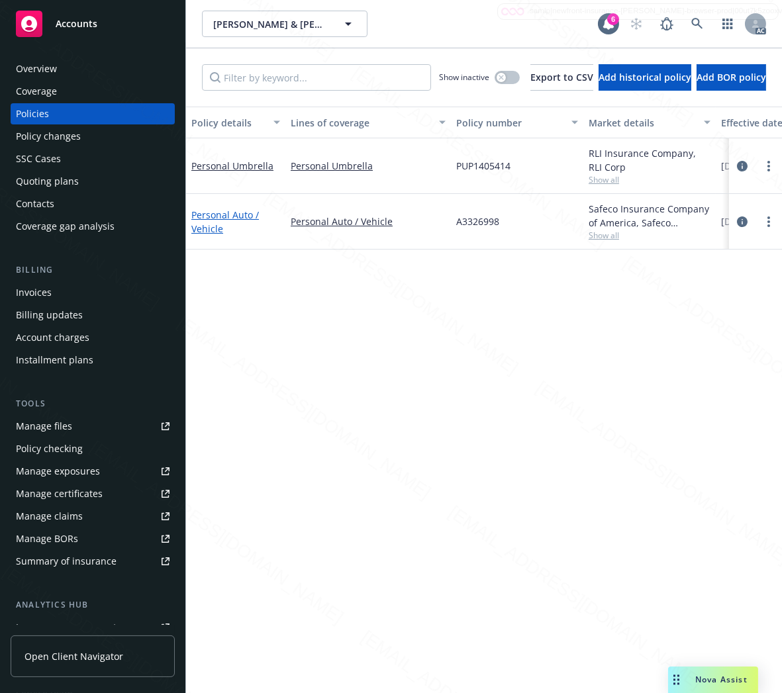
click at [236, 217] on link "Personal Auto / Vehicle" at bounding box center [225, 222] width 68 height 26
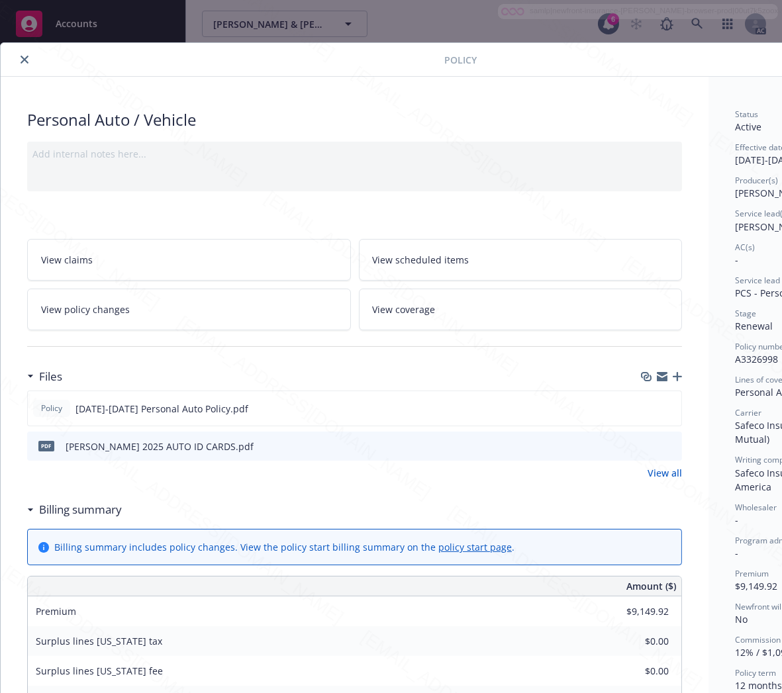
click at [95, 510] on h3 "Billing summary" at bounding box center [80, 509] width 83 height 17
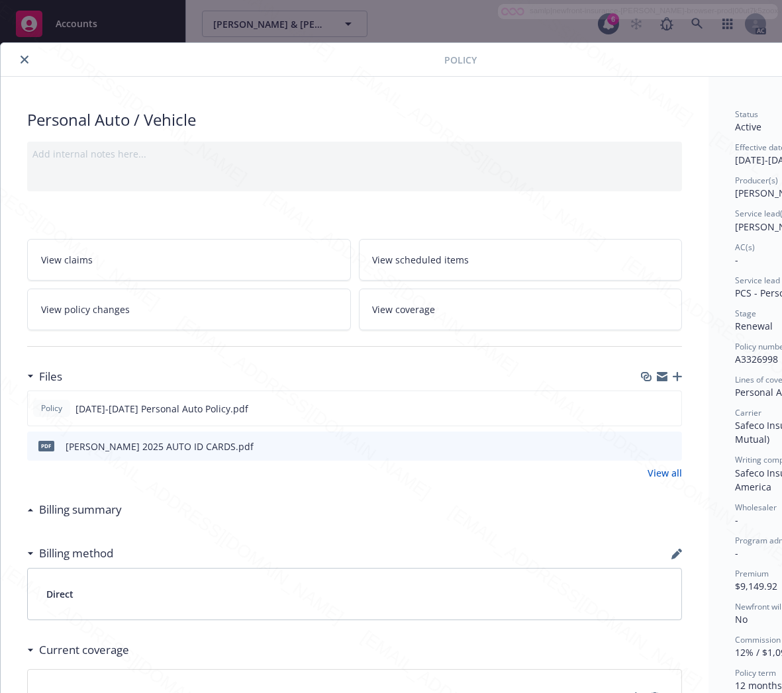
scroll to position [0, 140]
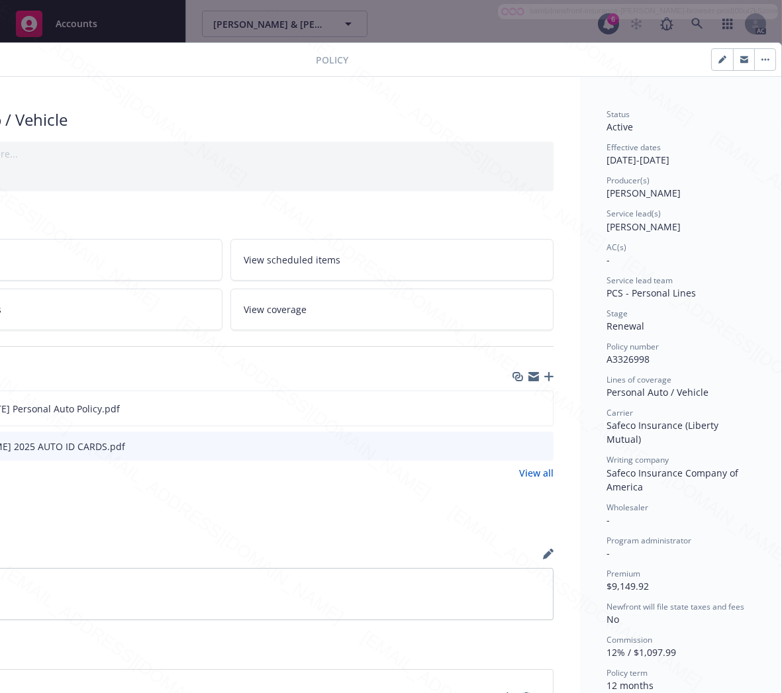
click at [621, 356] on span "A3326998" at bounding box center [628, 359] width 43 height 13
copy span "A3326998"
click at [513, 407] on icon "download file" at bounding box center [518, 408] width 11 height 11
click at [754, 56] on button "button" at bounding box center [764, 59] width 21 height 21
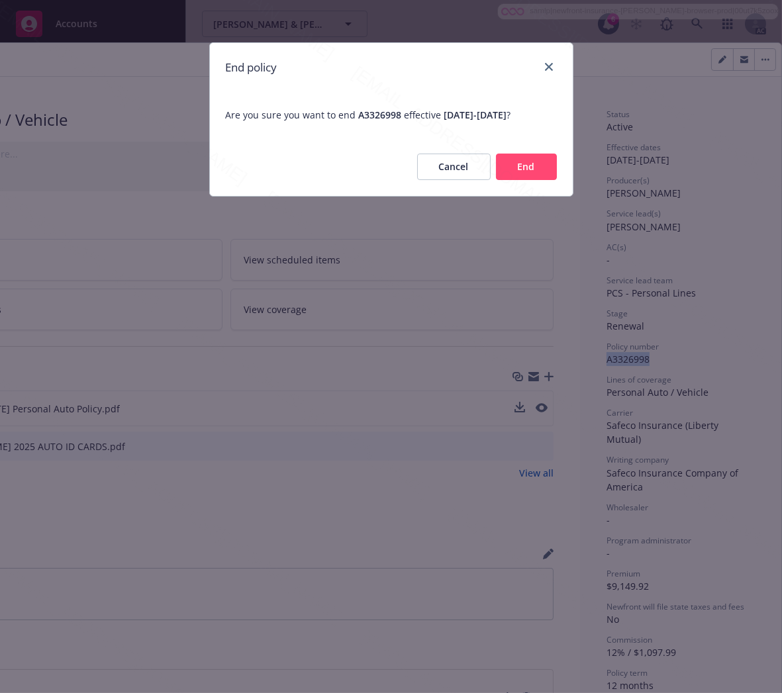
click at [521, 161] on button "End" at bounding box center [526, 167] width 61 height 26
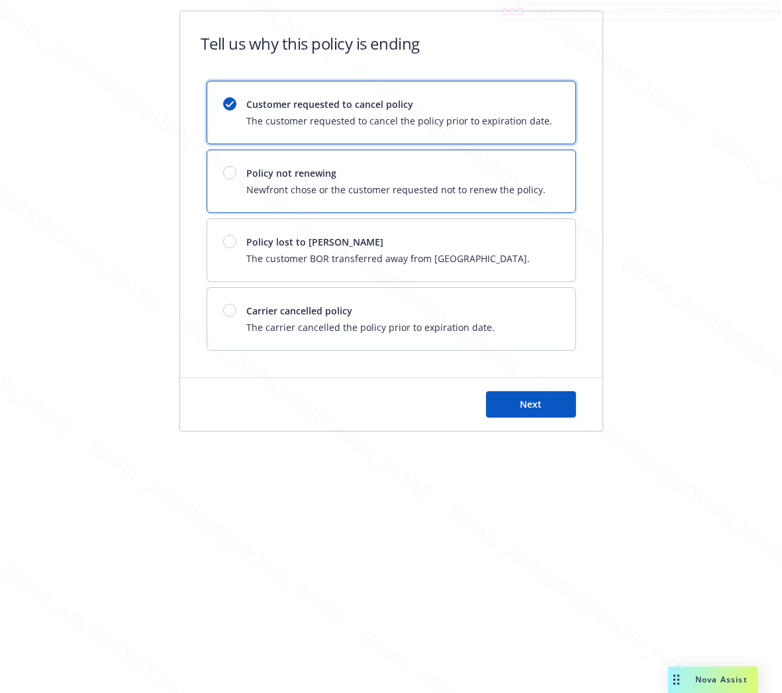
click at [522, 161] on div "Policy not renewing Newfront chose or the customer requested not to renew the p…" at bounding box center [391, 181] width 368 height 62
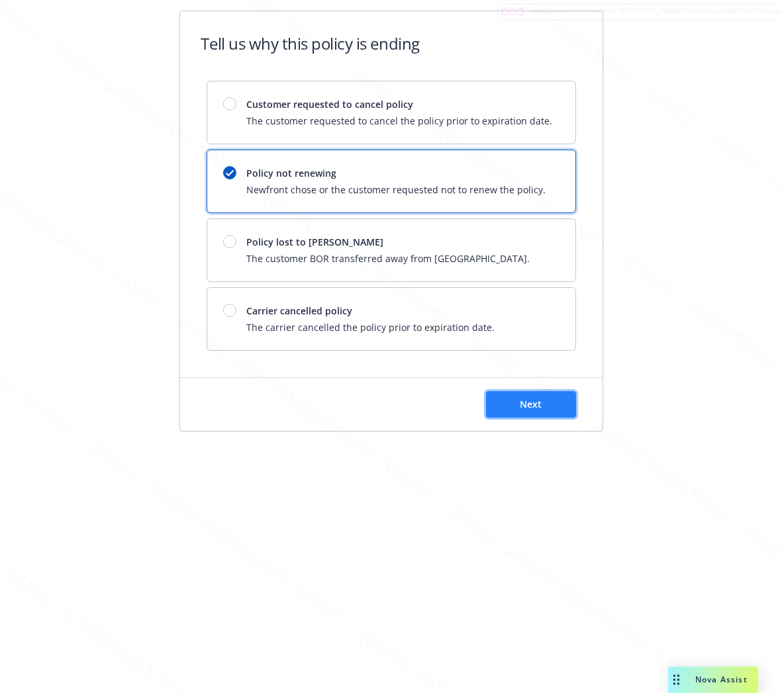
click at [540, 412] on button "Next" at bounding box center [531, 404] width 90 height 26
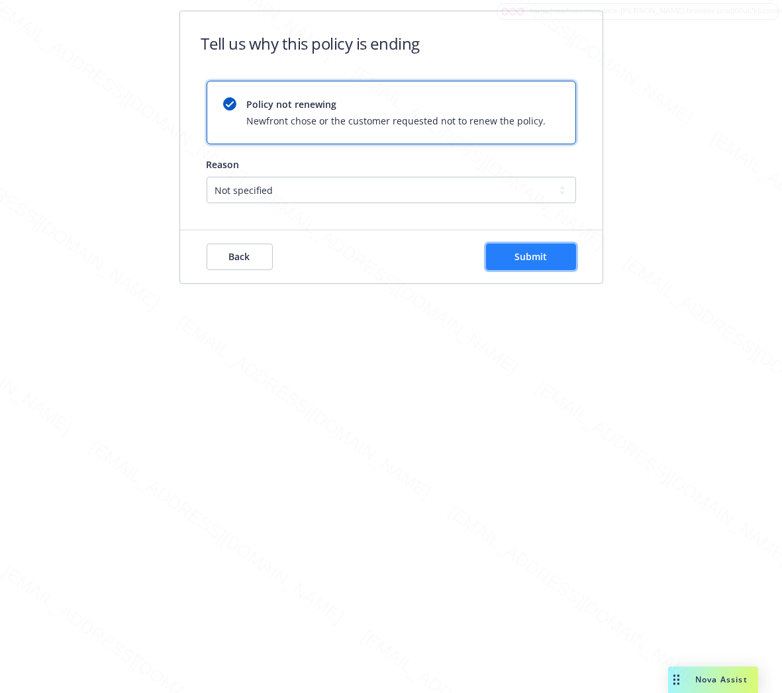
click at [550, 262] on button "Submit" at bounding box center [531, 257] width 90 height 26
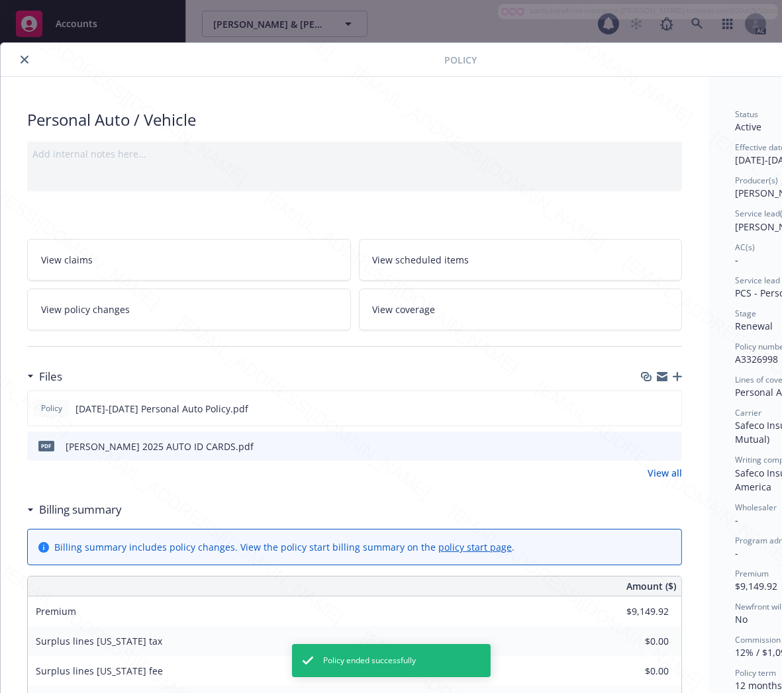
scroll to position [40, 0]
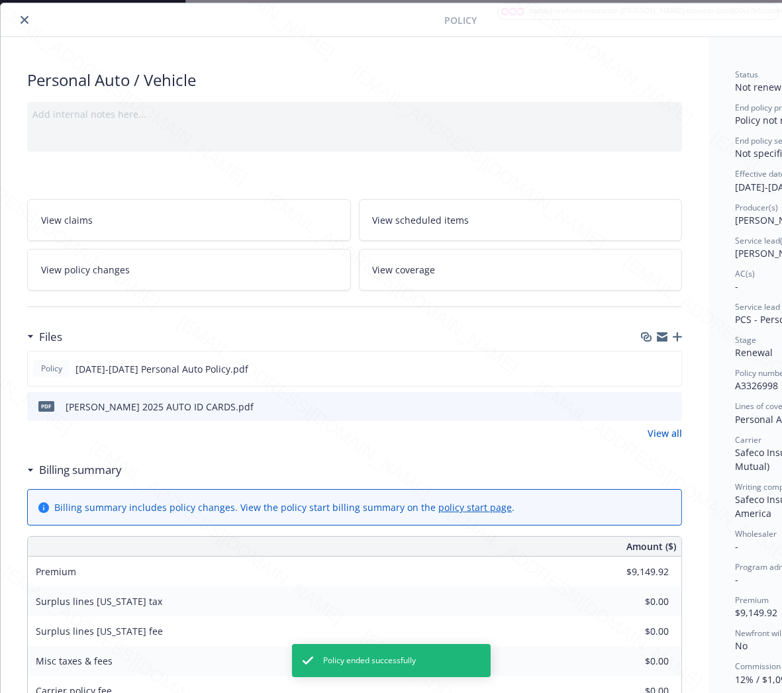
click at [22, 17] on icon "close" at bounding box center [25, 20] width 8 height 8
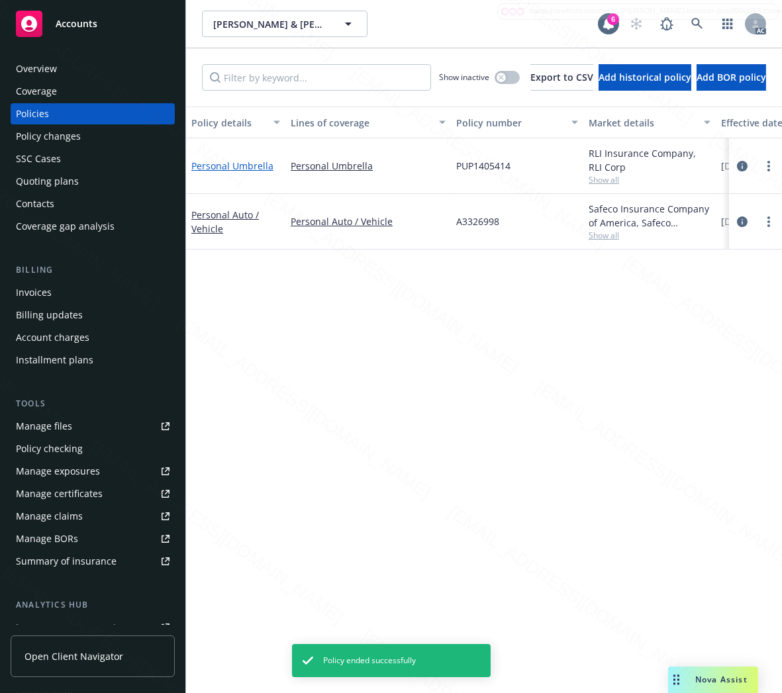
click at [232, 167] on link "Personal Umbrella" at bounding box center [232, 166] width 82 height 13
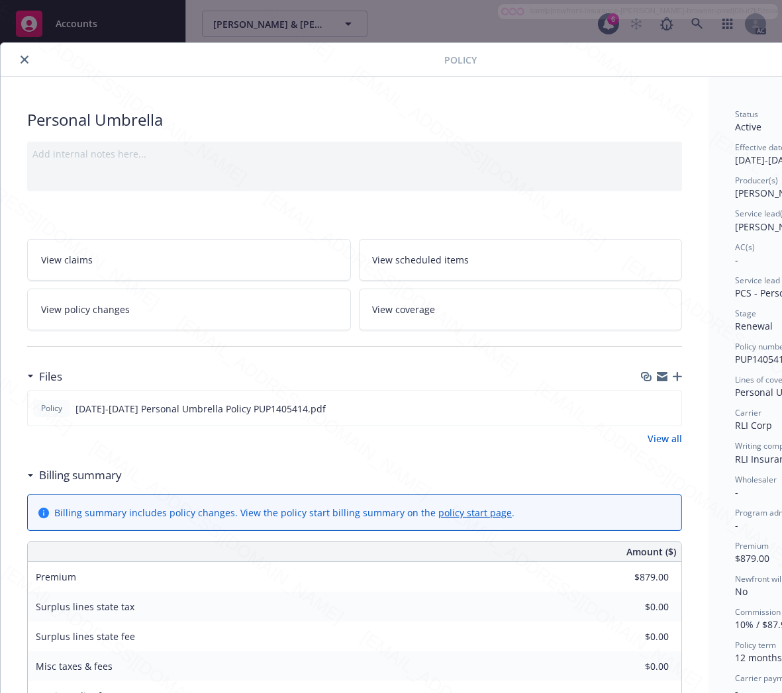
click at [89, 478] on h3 "Billing summary" at bounding box center [80, 475] width 83 height 17
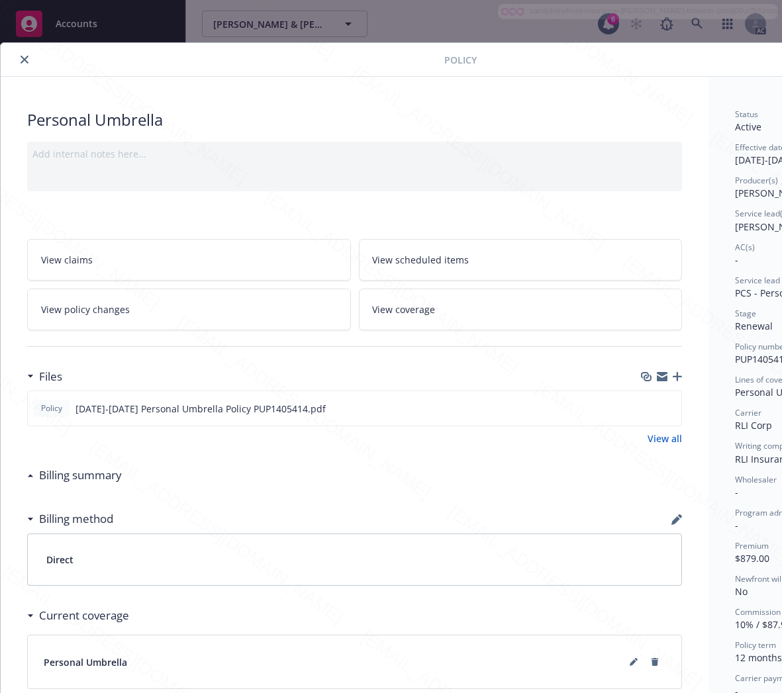
scroll to position [0, 140]
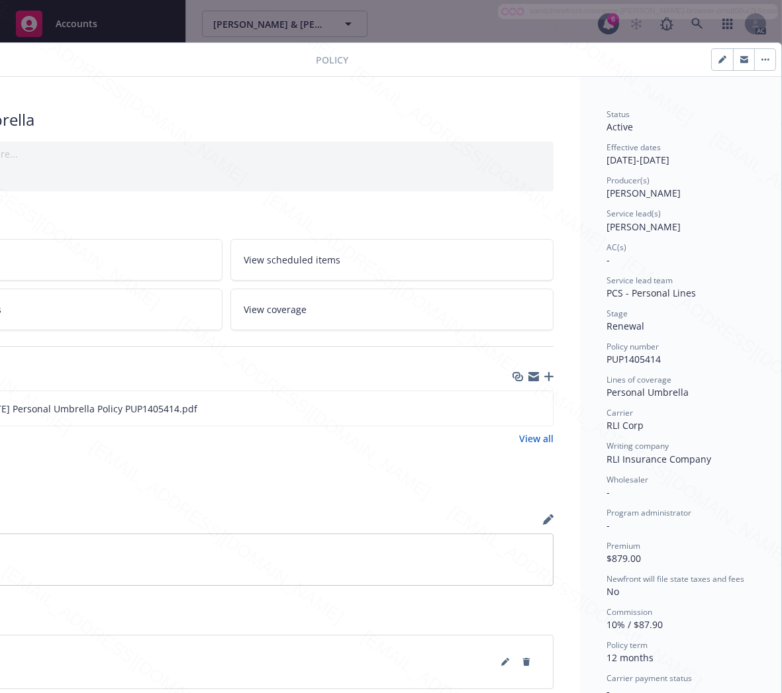
click at [623, 358] on span "PUP1405414" at bounding box center [634, 359] width 54 height 13
copy span "PUP1405414"
click at [513, 408] on icon "download file" at bounding box center [518, 408] width 11 height 11
click at [515, 408] on icon "download file" at bounding box center [519, 407] width 9 height 8
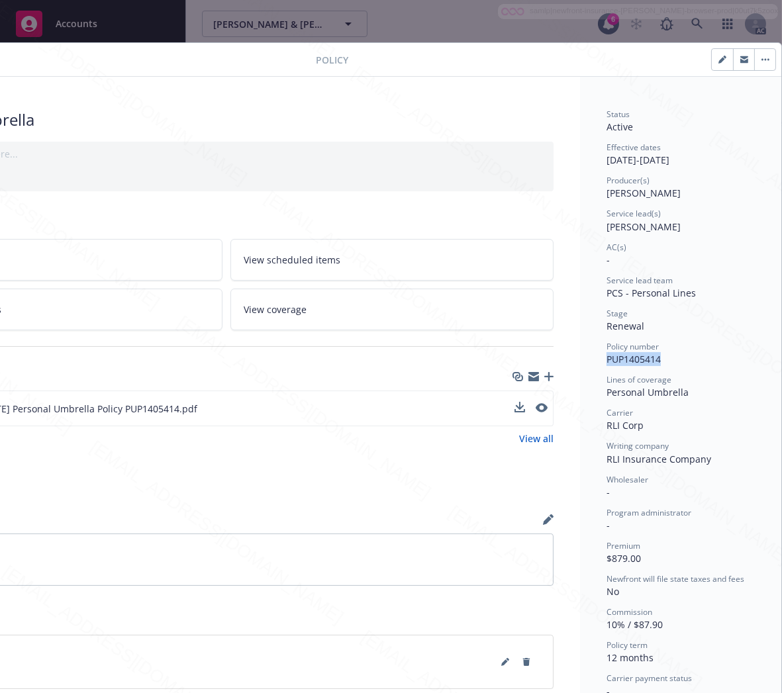
click at [754, 61] on button "button" at bounding box center [764, 59] width 21 height 21
click at [755, 61] on button "button" at bounding box center [764, 59] width 21 height 21
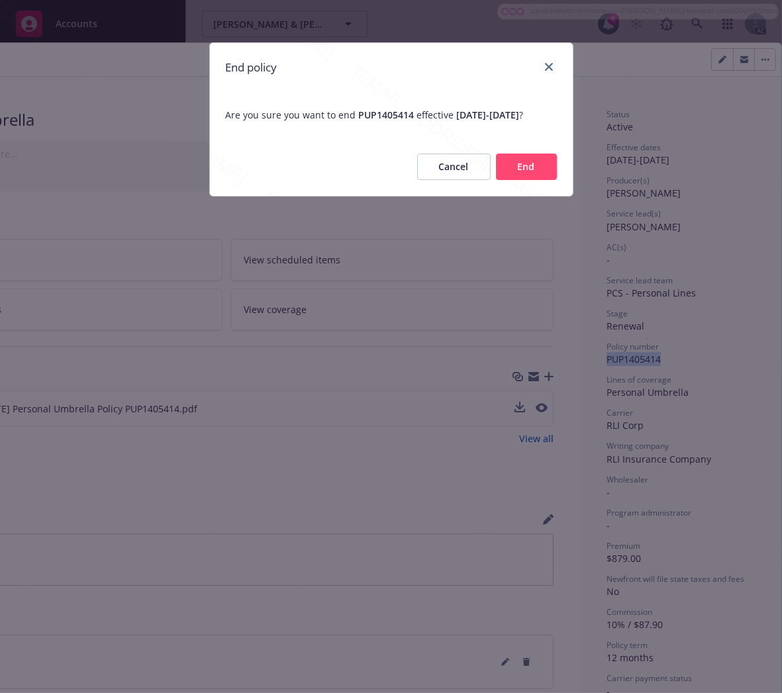
click at [520, 180] on button "End" at bounding box center [526, 167] width 61 height 26
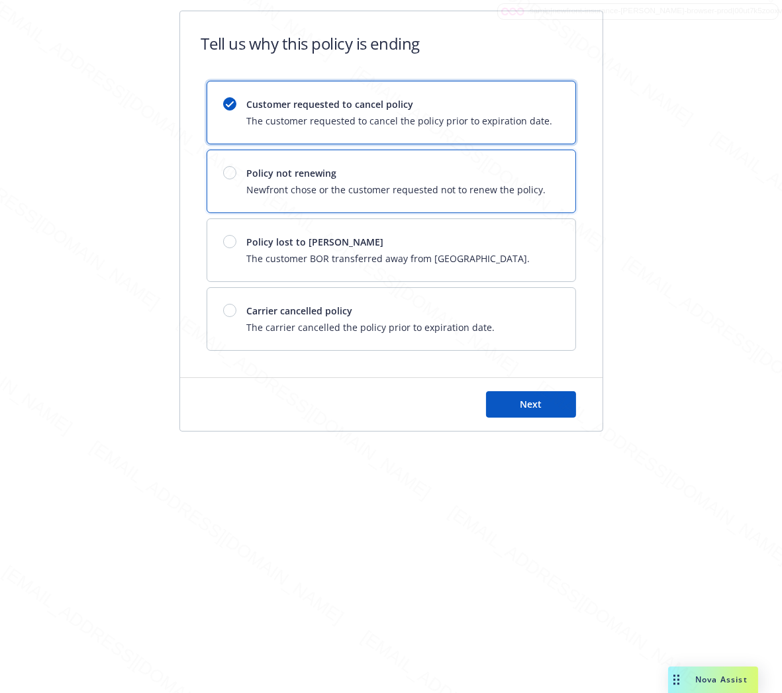
click at [520, 184] on span "Newfront chose or the customer requested not to renew the policy." at bounding box center [396, 190] width 299 height 14
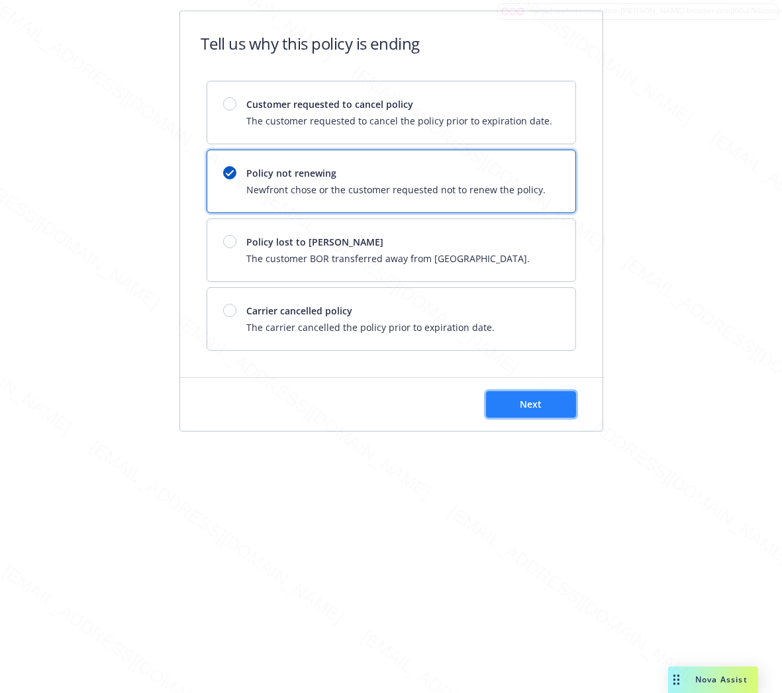
click at [540, 408] on span "Next" at bounding box center [531, 404] width 22 height 13
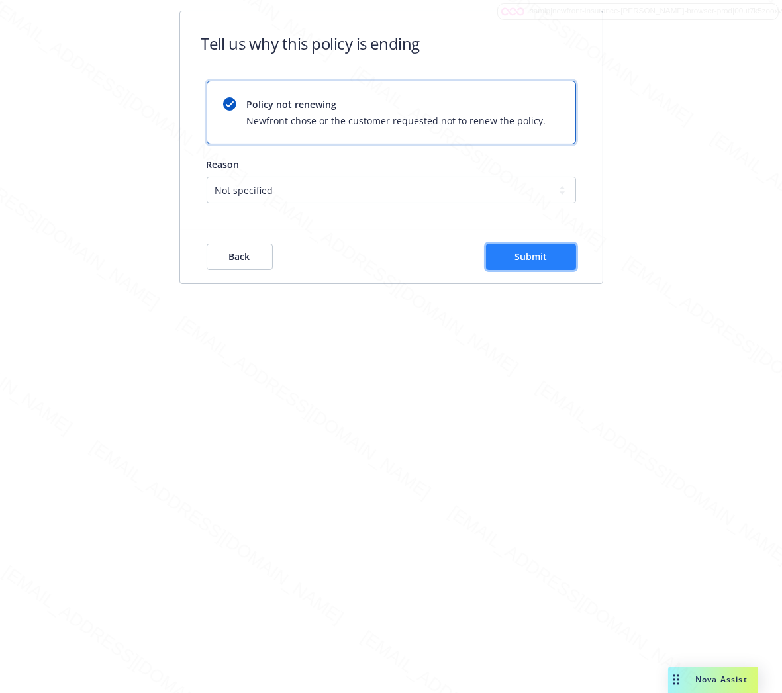
click at [525, 253] on span "Submit" at bounding box center [531, 256] width 32 height 13
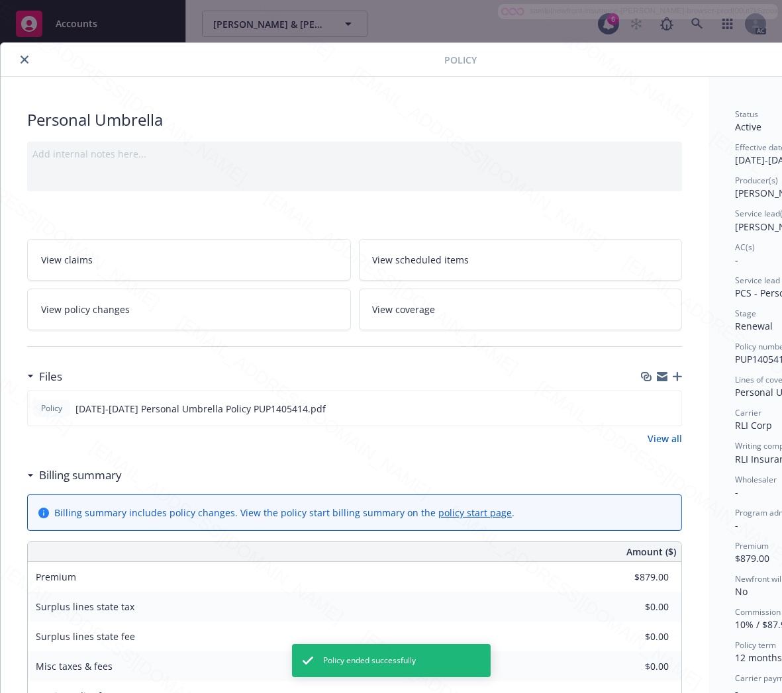
scroll to position [40, 0]
